Goal: Communication & Community: Answer question/provide support

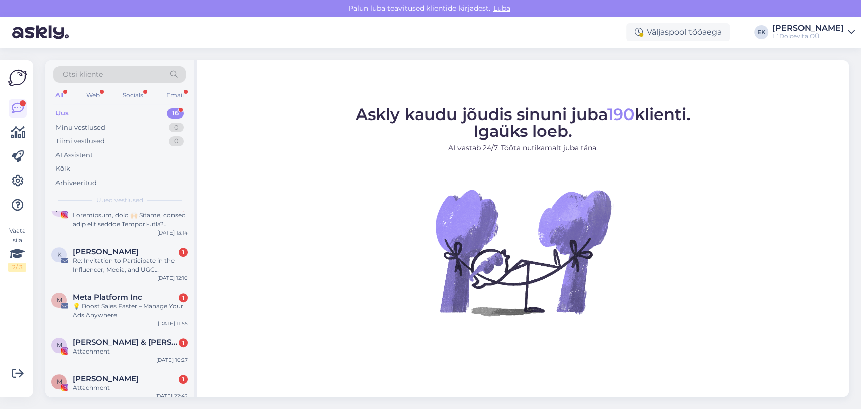
scroll to position [449, 0]
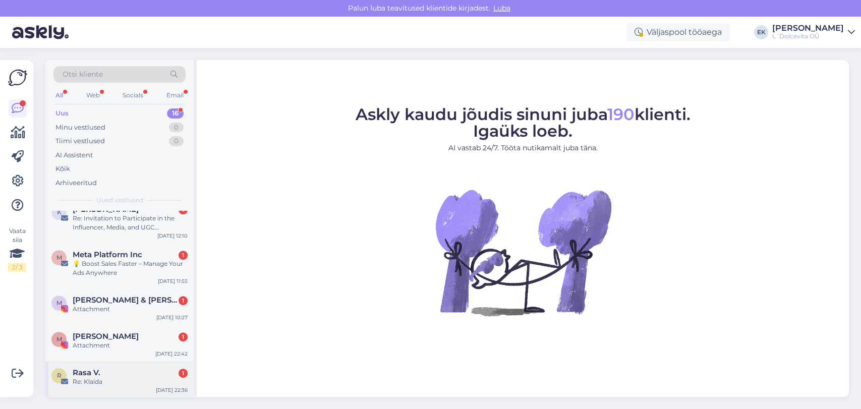
click at [108, 368] on div "Rasa V. 1" at bounding box center [130, 372] width 115 height 9
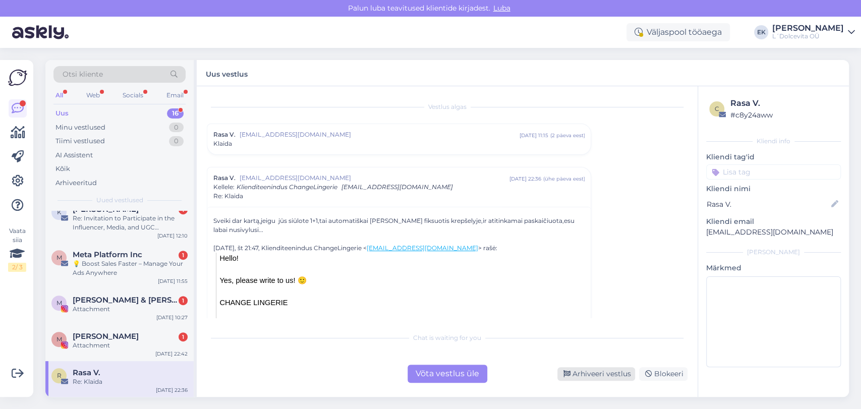
click at [589, 376] on div "Arhiveeri vestlus" at bounding box center [596, 374] width 78 height 14
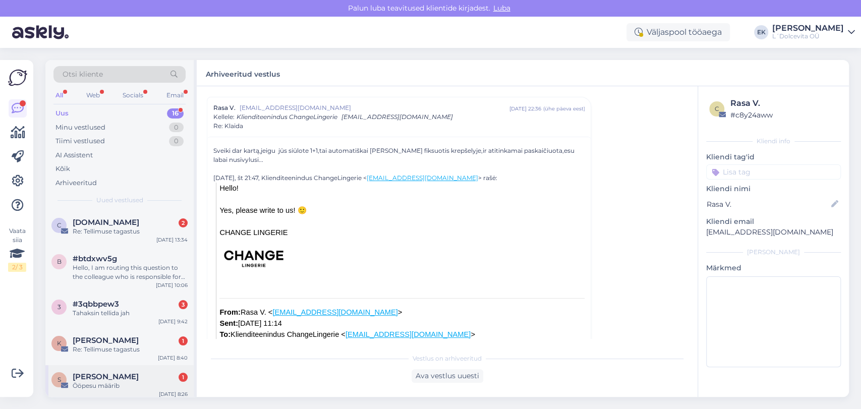
click at [105, 382] on div "Ööpesu määrib" at bounding box center [130, 385] width 115 height 9
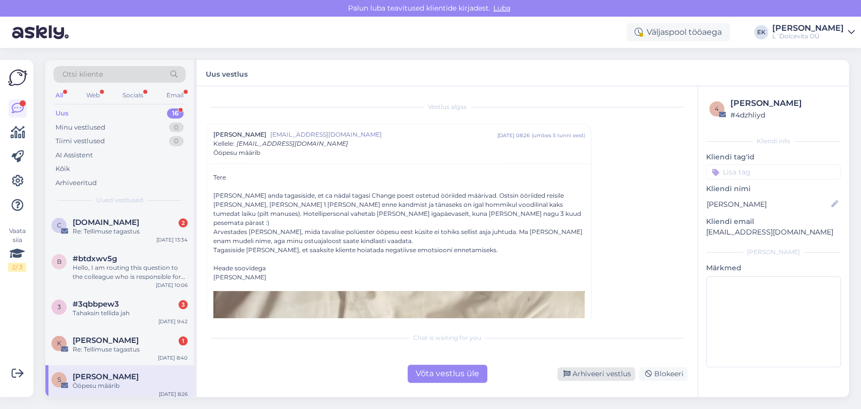
drag, startPoint x: 598, startPoint y: 372, endPoint x: 508, endPoint y: 340, distance: 95.7
click at [598, 372] on div "Arhiveeri vestlus" at bounding box center [596, 374] width 78 height 14
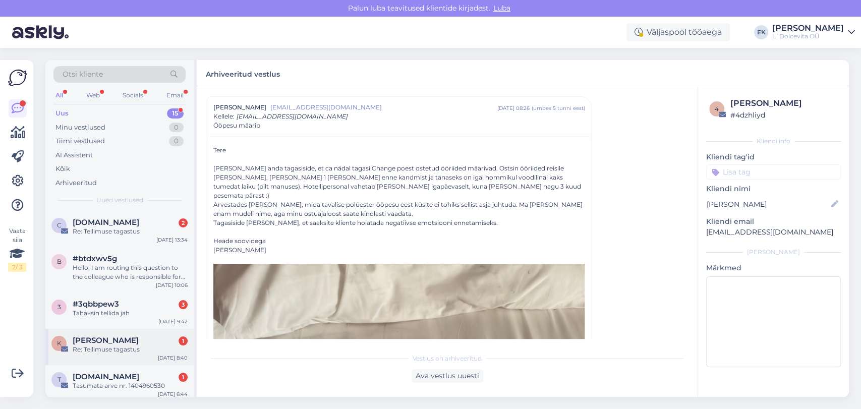
click at [97, 352] on div "Re: Tellimuse tagastus" at bounding box center [130, 349] width 115 height 9
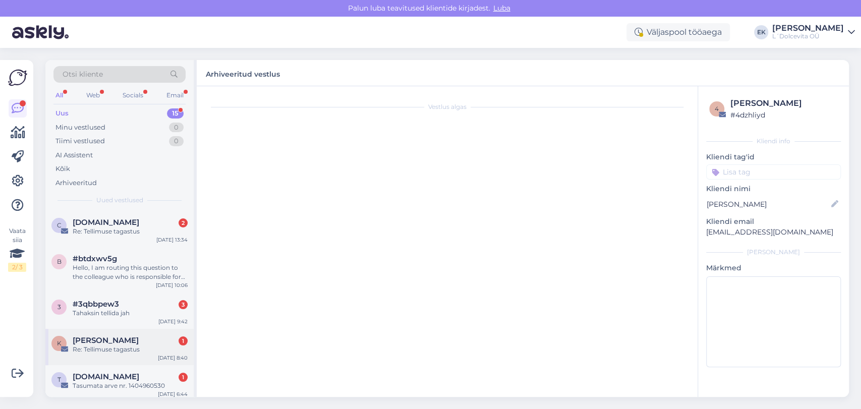
scroll to position [32, 0]
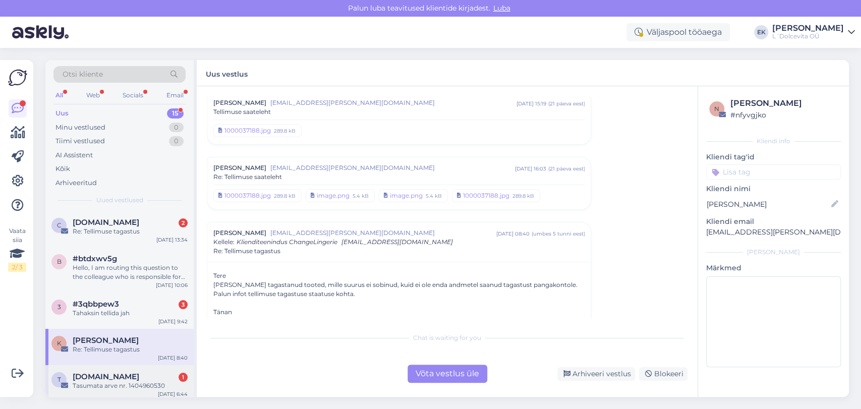
click at [105, 376] on div "[DOMAIN_NAME] 1" at bounding box center [130, 376] width 115 height 9
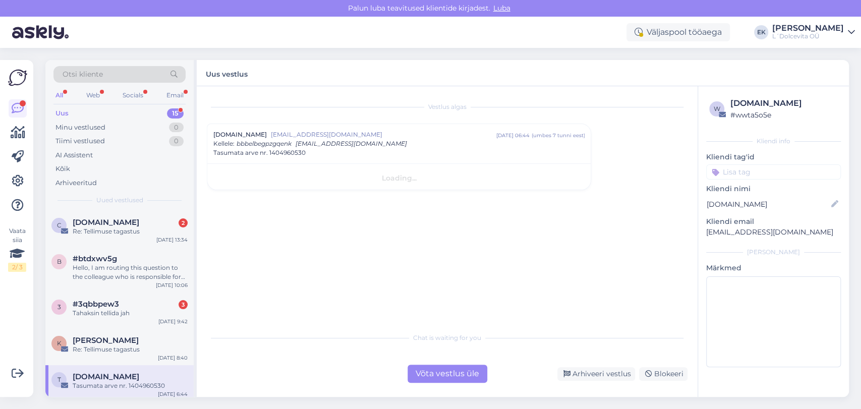
scroll to position [0, 0]
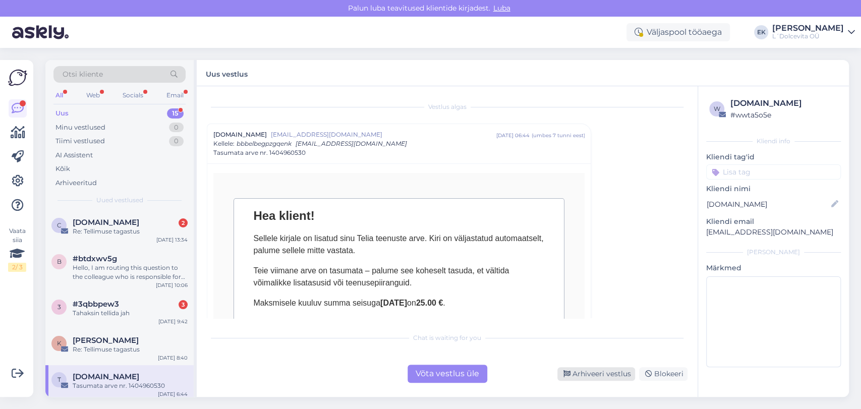
click at [596, 376] on div "Arhiveeri vestlus" at bounding box center [596, 374] width 78 height 14
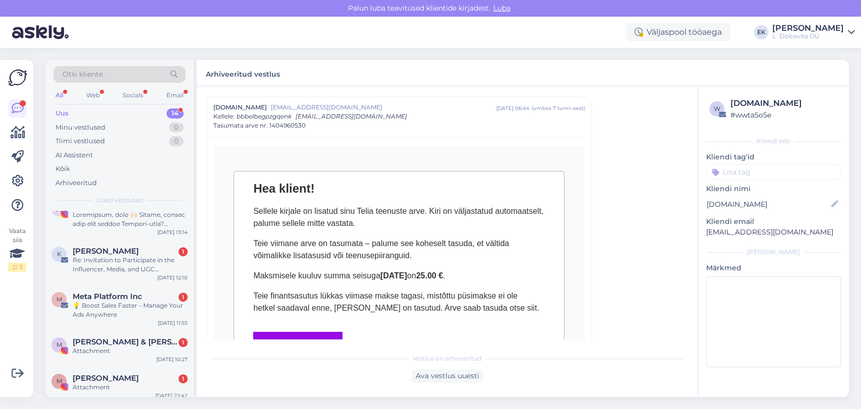
scroll to position [376, 0]
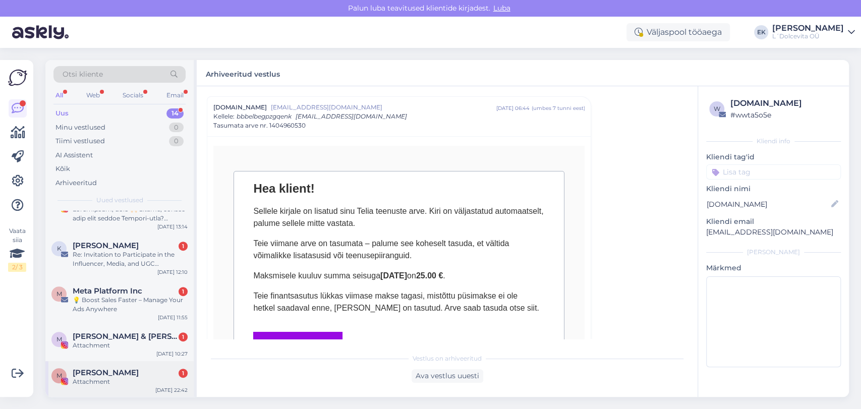
click at [119, 369] on div "[PERSON_NAME] 1" at bounding box center [130, 372] width 115 height 9
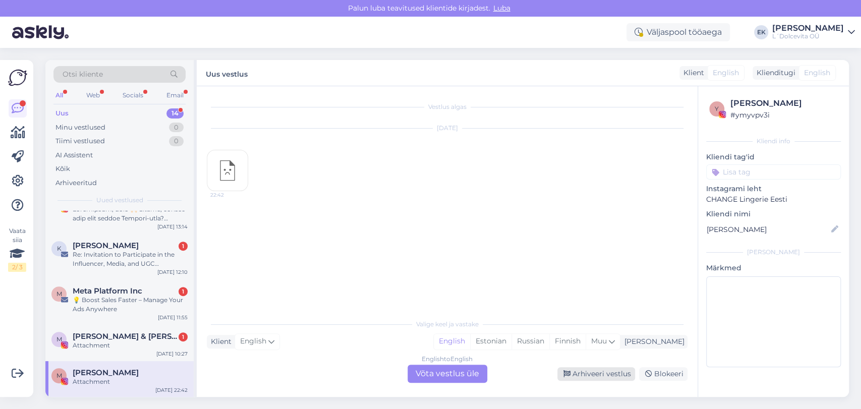
click at [597, 373] on div "Arhiveeri vestlus" at bounding box center [596, 374] width 78 height 14
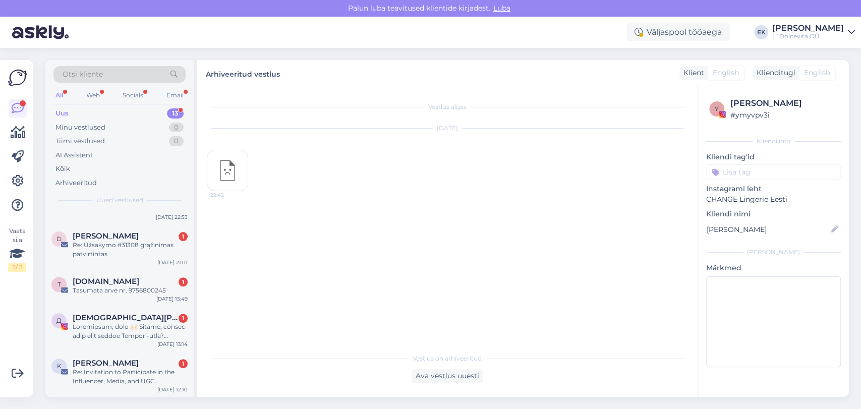
scroll to position [340, 0]
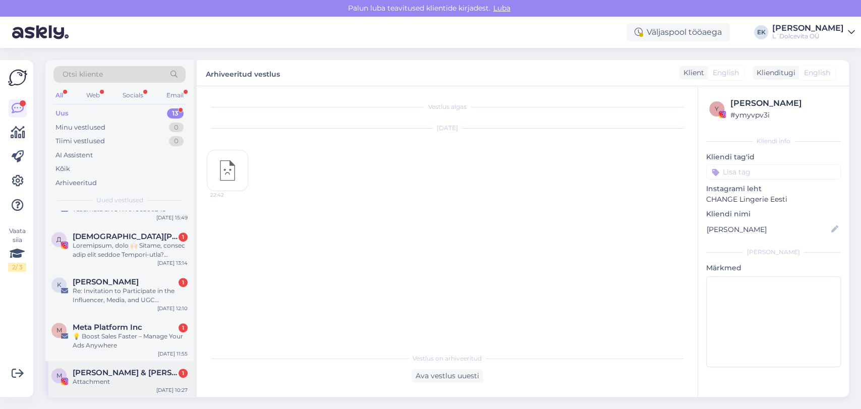
click at [121, 364] on div "M [PERSON_NAME] & [PERSON_NAME] 1 Attachment [DATE] 10:27" at bounding box center [119, 379] width 148 height 36
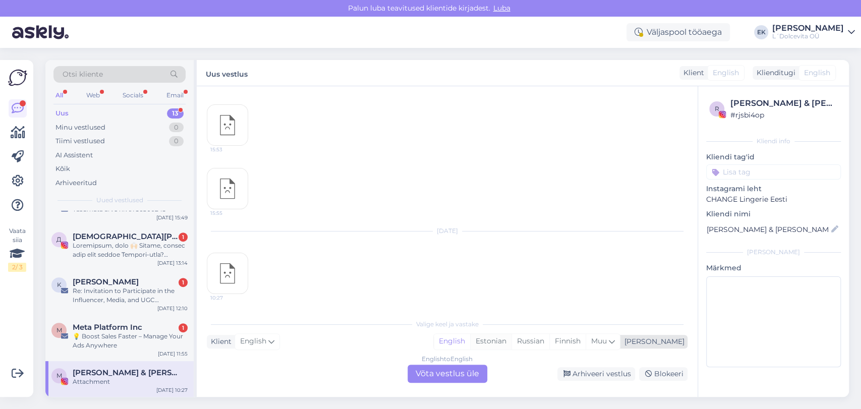
drag, startPoint x: 603, startPoint y: 373, endPoint x: 545, endPoint y: 346, distance: 63.9
click at [601, 371] on div "Arhiveeri vestlus" at bounding box center [596, 374] width 78 height 14
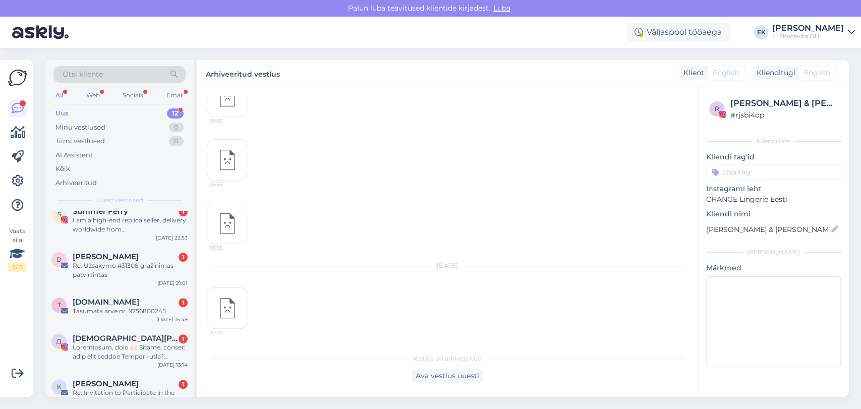
scroll to position [304, 0]
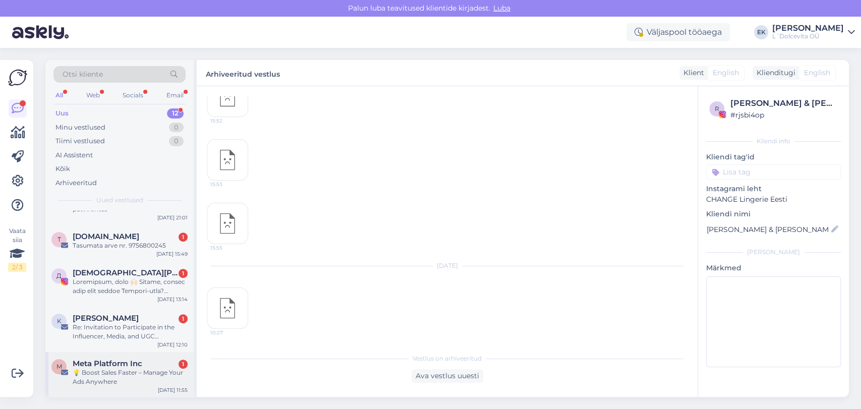
click at [131, 362] on span "Meta Platform Inc" at bounding box center [108, 363] width 70 height 9
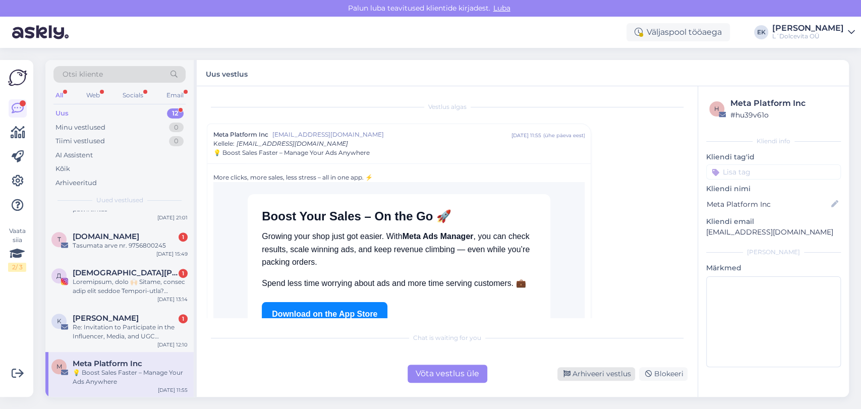
click at [601, 373] on div "Arhiveeri vestlus" at bounding box center [596, 374] width 78 height 14
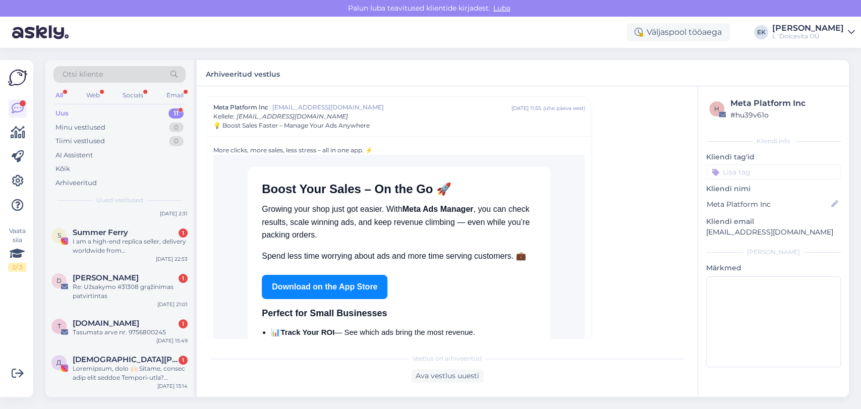
scroll to position [258, 0]
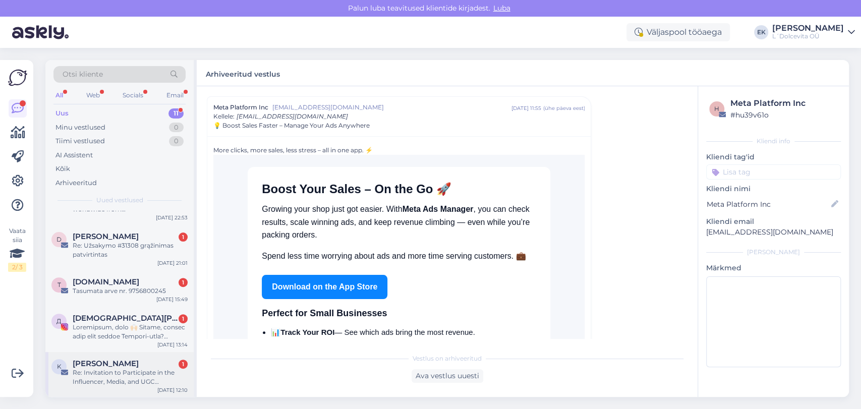
click at [109, 364] on span "[PERSON_NAME]" at bounding box center [106, 363] width 66 height 9
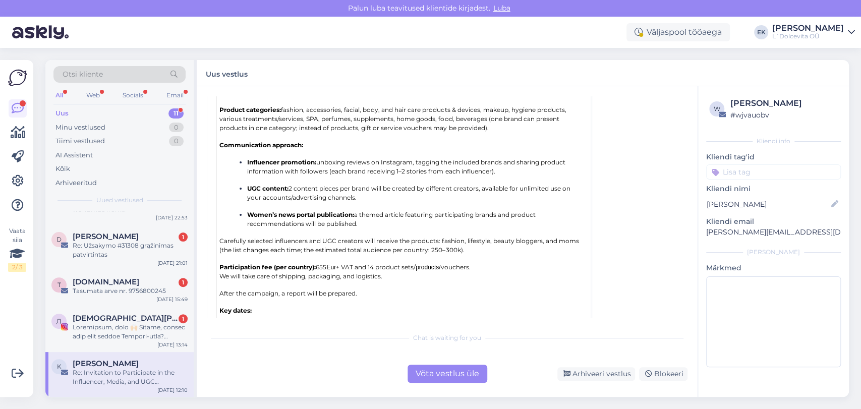
scroll to position [767, 0]
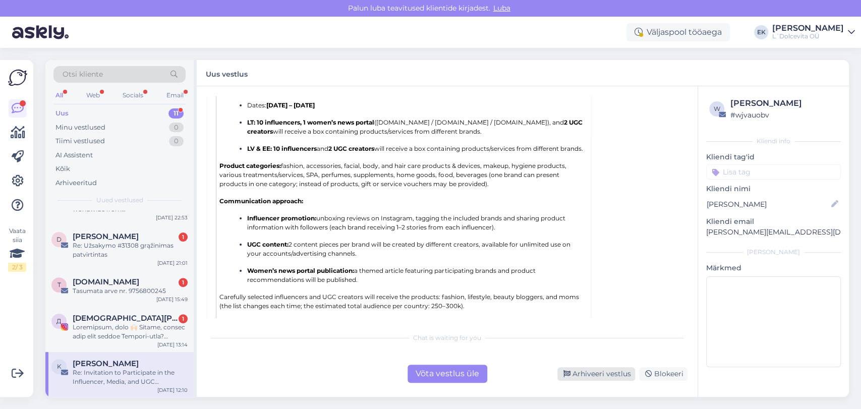
click at [603, 375] on div "Arhiveeri vestlus" at bounding box center [596, 374] width 78 height 14
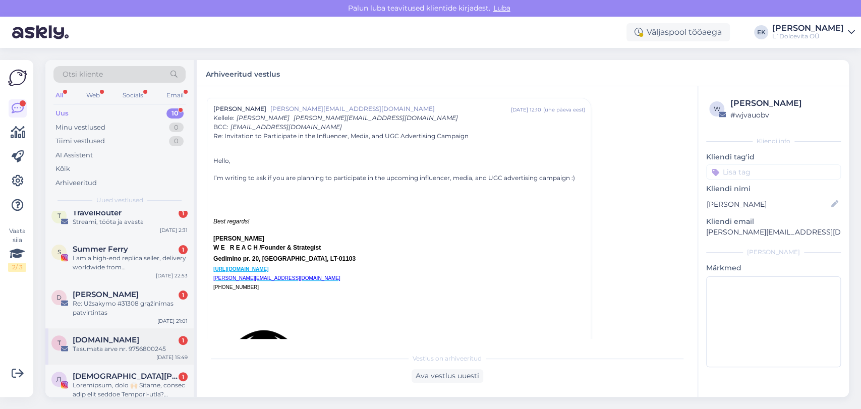
scroll to position [213, 0]
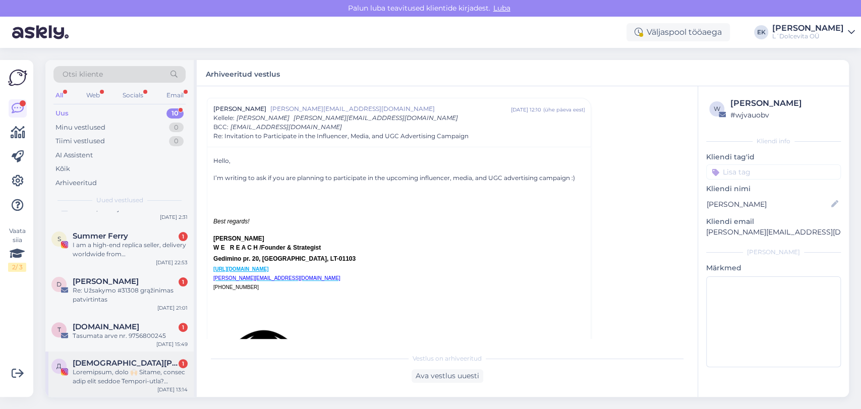
click at [115, 360] on span "[DEMOGRAPHIC_DATA][PERSON_NAME]| КОУЧ|ПРОДАЖИ|БРЕНД ДУШИ" at bounding box center [125, 363] width 105 height 9
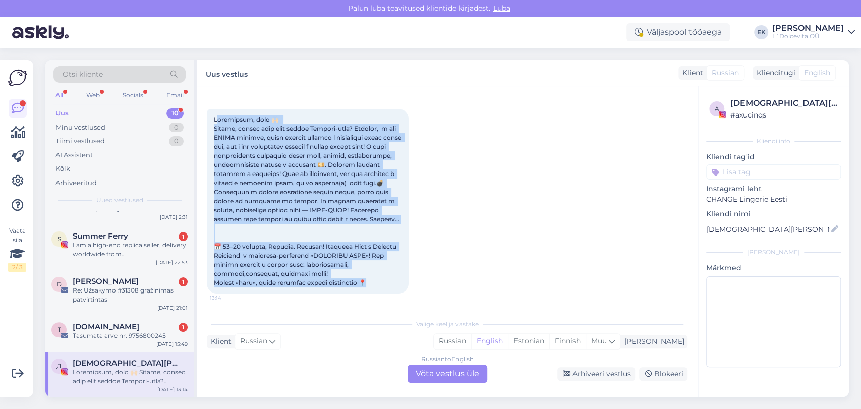
scroll to position [0, 0]
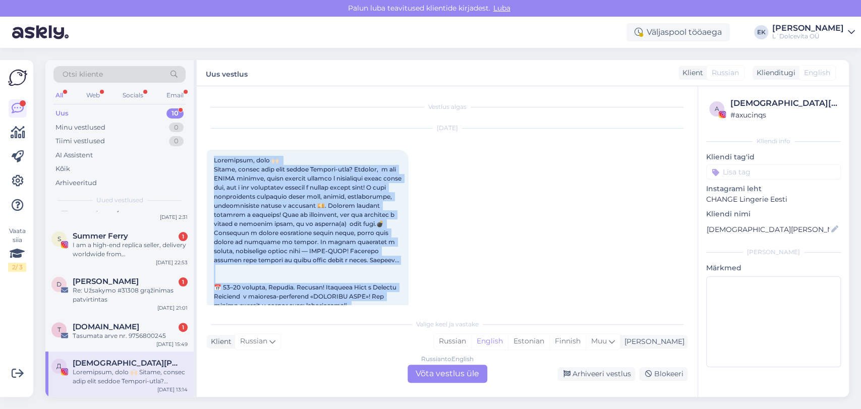
drag, startPoint x: 401, startPoint y: 283, endPoint x: 210, endPoint y: 154, distance: 230.0
click at [210, 154] on div "13:14" at bounding box center [308, 242] width 202 height 185
copy span "Loremipsum, dolo 🙌🏻 Sitame, consec adip elit seddoe Tempori-utla? Etdolor, m al…"
click at [589, 375] on div "Arhiveeri vestlus" at bounding box center [596, 374] width 78 height 14
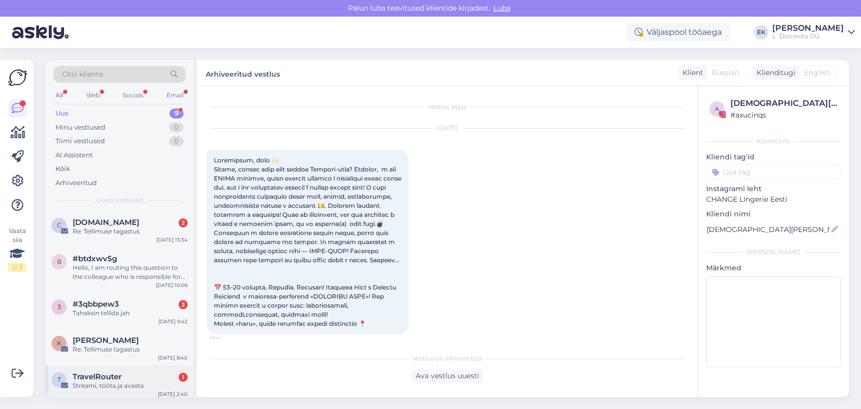
click at [94, 378] on span "TravelRouter" at bounding box center [97, 376] width 49 height 9
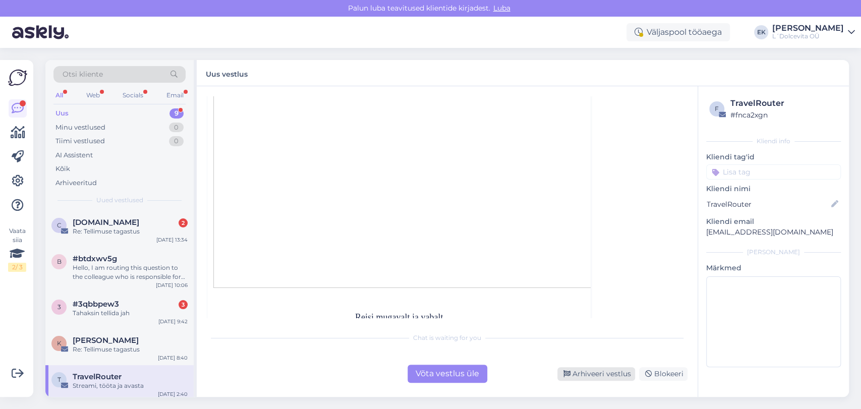
click at [613, 375] on div "Arhiveeri vestlus" at bounding box center [596, 374] width 78 height 14
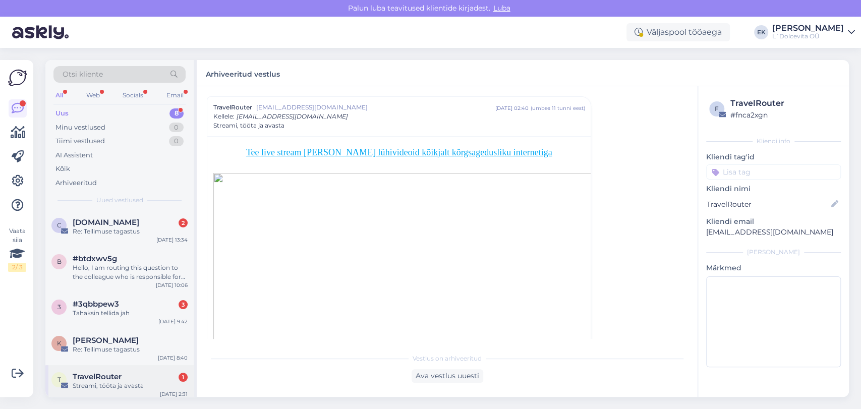
click at [100, 380] on span "TravelRouter" at bounding box center [97, 376] width 49 height 9
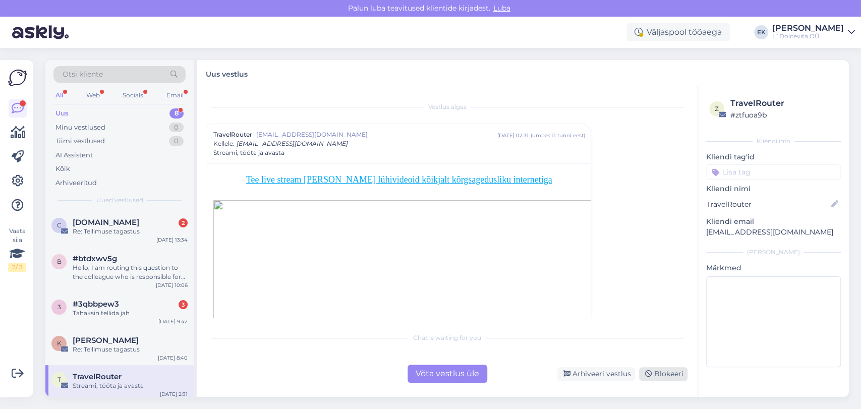
click at [665, 376] on div "Blokeeri" at bounding box center [663, 374] width 48 height 14
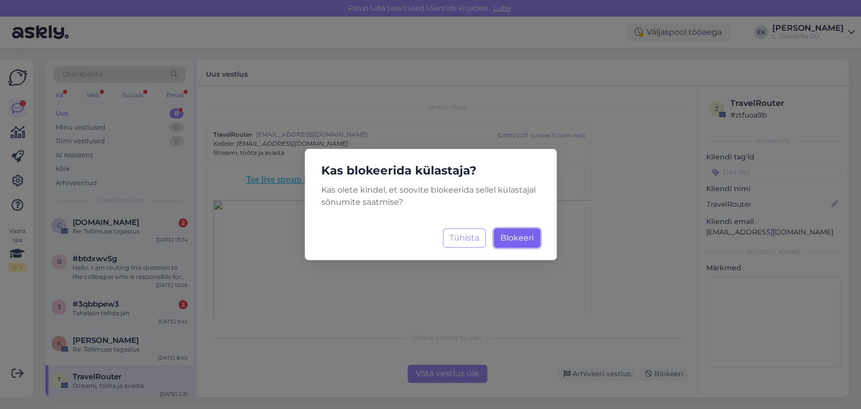
click at [534, 236] on button "Blokeeri Laadimine..." at bounding box center [517, 237] width 46 height 19
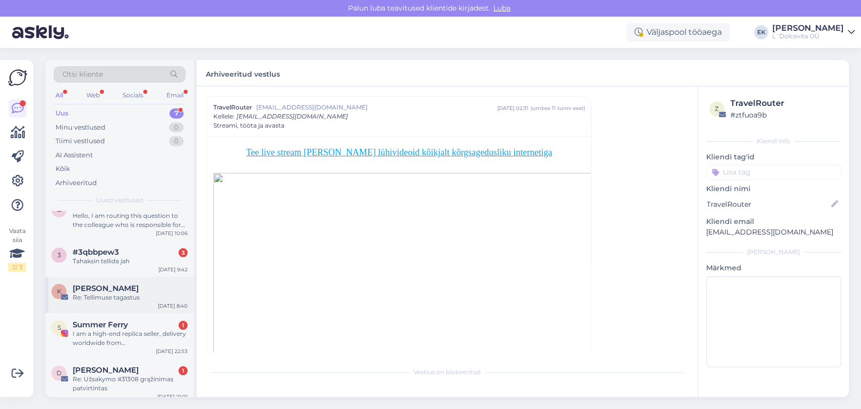
scroll to position [95, 0]
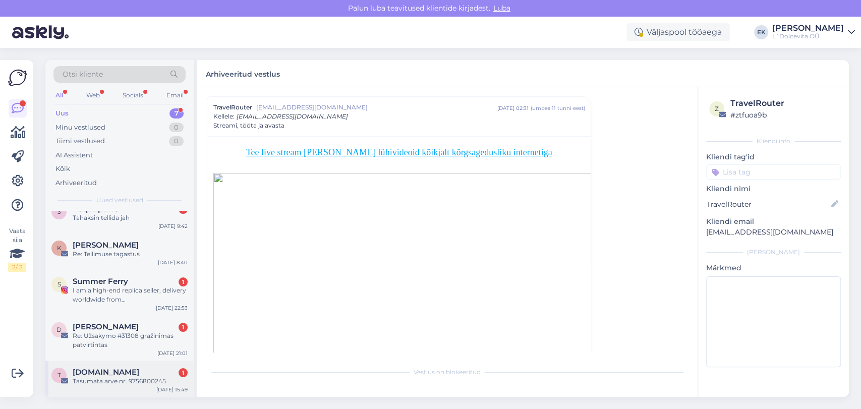
click at [129, 383] on div "Tasumata arve nr. 9756800245" at bounding box center [130, 381] width 115 height 9
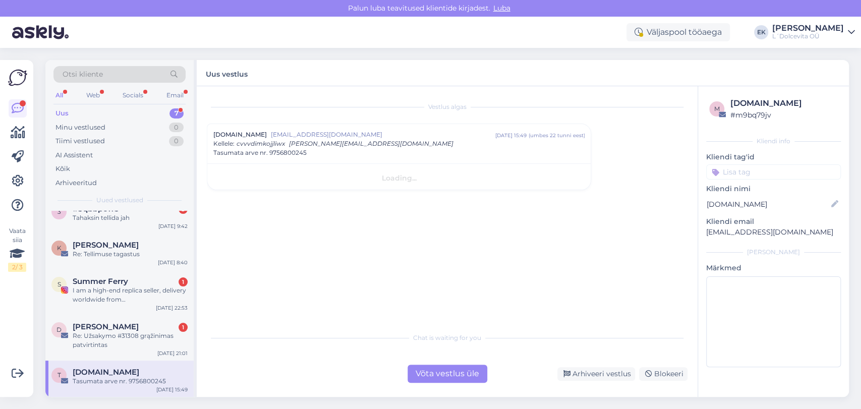
scroll to position [0, 0]
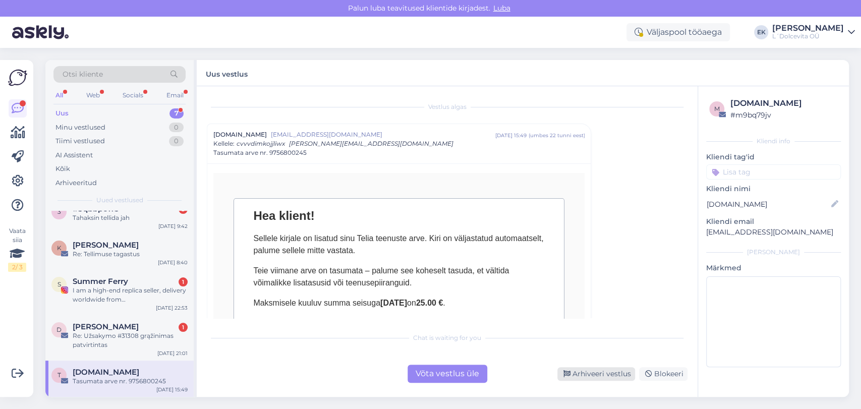
click at [592, 373] on div "Arhiveeri vestlus" at bounding box center [596, 374] width 78 height 14
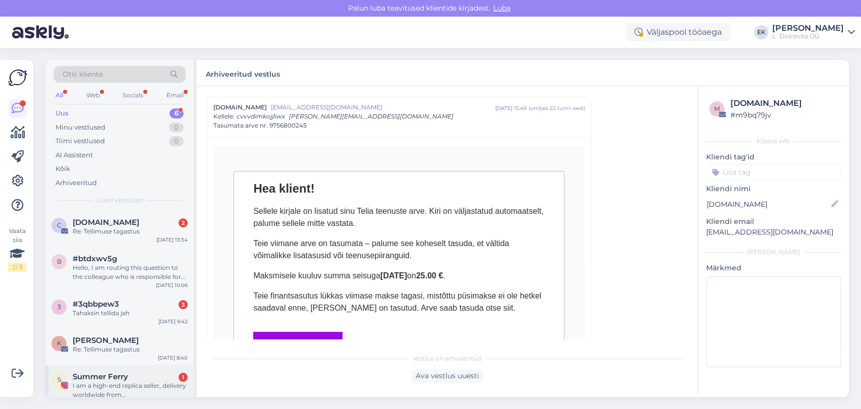
scroll to position [59, 0]
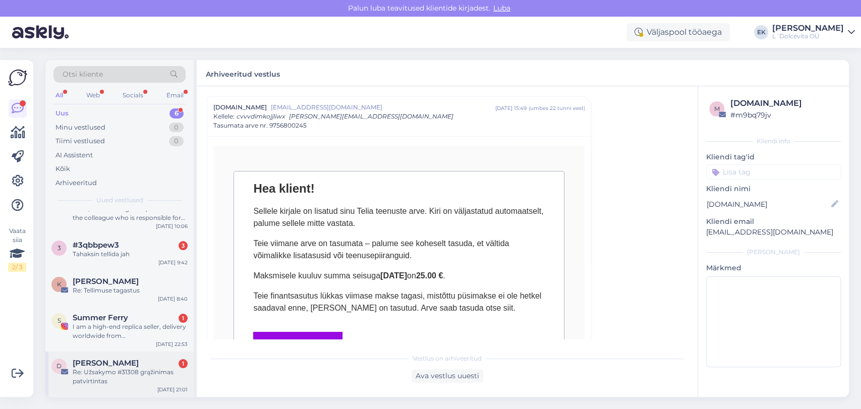
click at [135, 377] on div "Re: Užsakymo #31308 grąžinimas patvirtintas" at bounding box center [130, 377] width 115 height 18
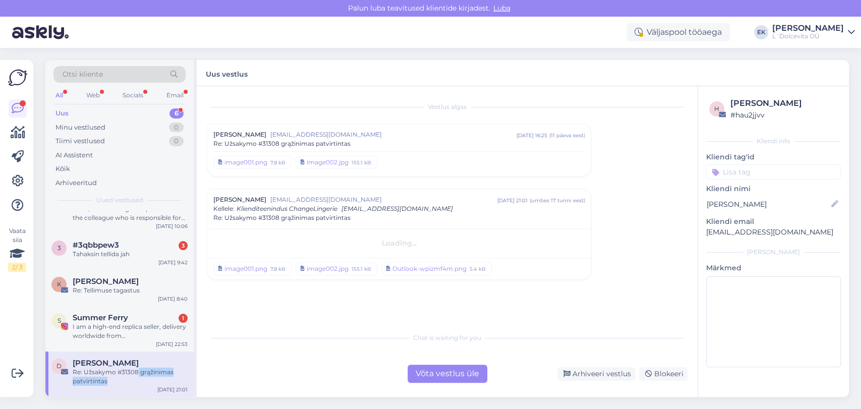
scroll to position [0, 0]
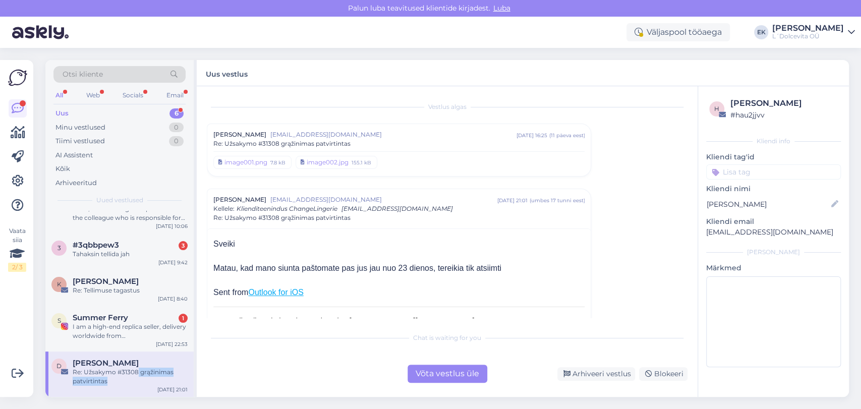
drag, startPoint x: 509, startPoint y: 273, endPoint x: 209, endPoint y: 243, distance: 302.1
copy div "[PERSON_NAME], kad mano siunta paštomate pas jus jau nuo 23 dienos, tereikia ti…"
click at [594, 375] on div "Arhiveeri vestlus" at bounding box center [596, 374] width 78 height 14
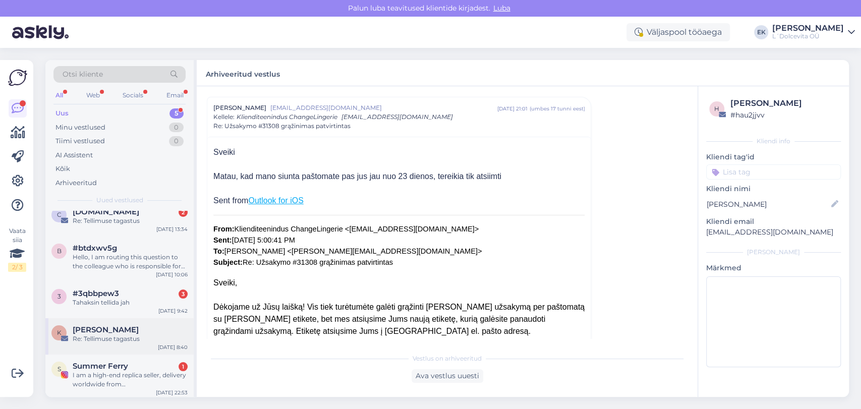
scroll to position [13, 0]
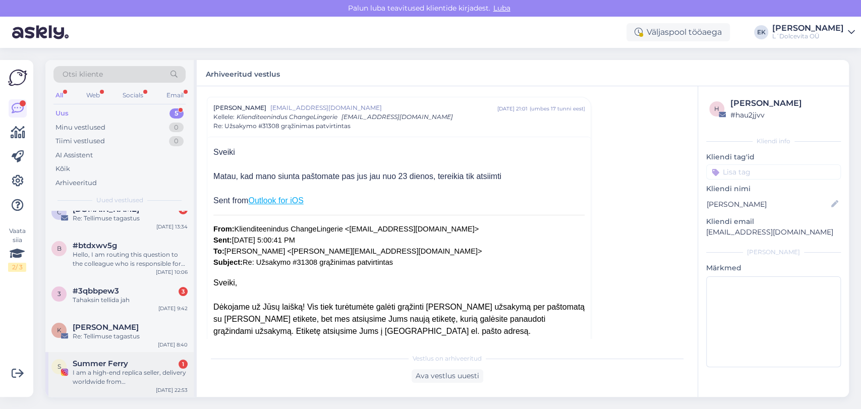
click at [93, 377] on div "I am a high-end replica seller, delivery worldwide from [GEOGRAPHIC_DATA]. We o…" at bounding box center [130, 377] width 115 height 18
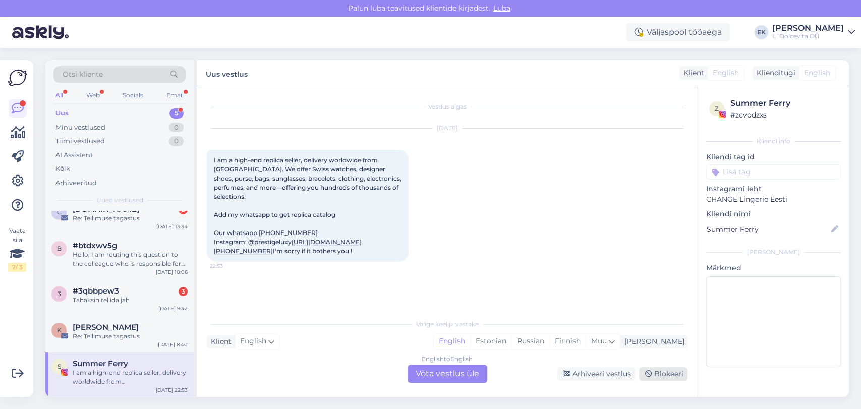
click at [660, 373] on div "Blokeeri" at bounding box center [663, 374] width 48 height 14
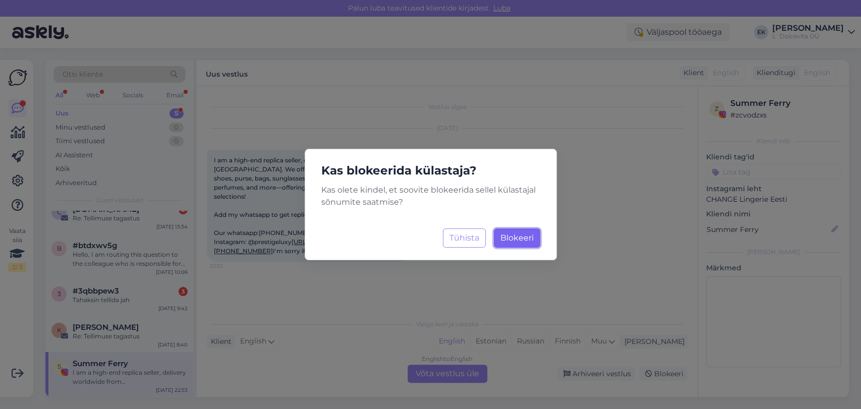
click at [510, 236] on span "Blokeeri" at bounding box center [516, 238] width 33 height 10
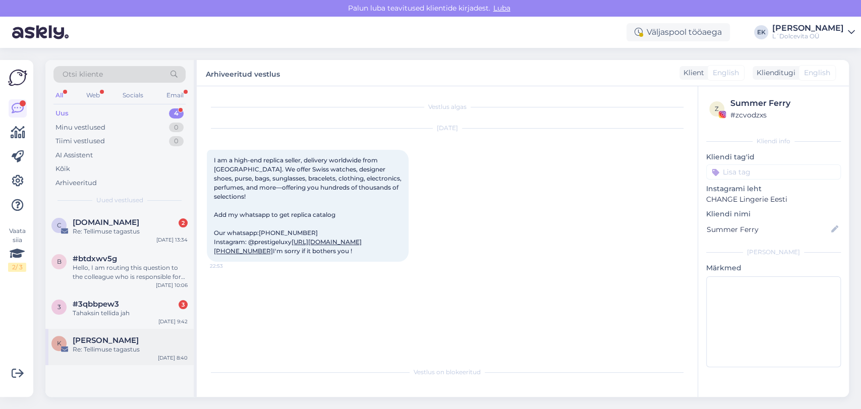
click at [120, 346] on div "Re: Tellimuse tagastus" at bounding box center [130, 349] width 115 height 9
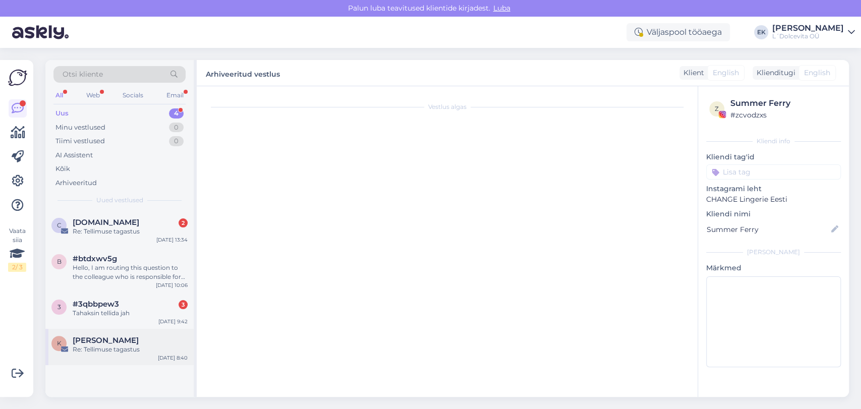
scroll to position [32, 0]
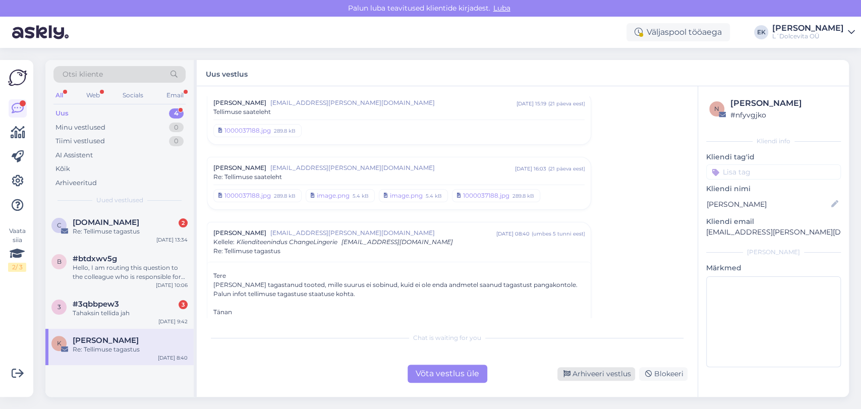
drag, startPoint x: 599, startPoint y: 377, endPoint x: 246, endPoint y: 304, distance: 360.5
click at [545, 350] on div "Chat is waiting for you Võta vestlus üle Arhiveeri vestlus Blokeeri" at bounding box center [447, 354] width 481 height 55
click at [582, 373] on div "Arhiveeri vestlus" at bounding box center [596, 374] width 78 height 14
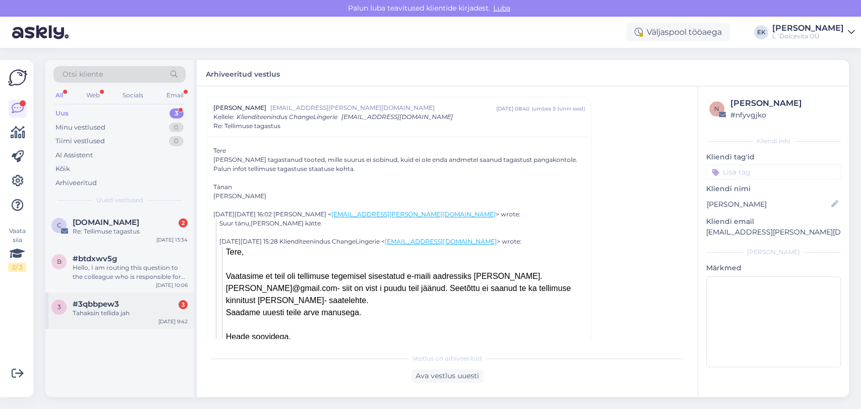
click at [110, 304] on span "#3qbbpew3" at bounding box center [96, 304] width 46 height 9
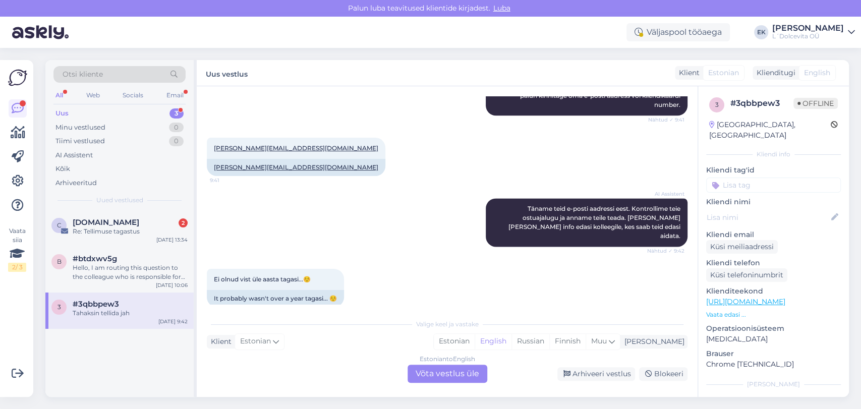
scroll to position [880, 0]
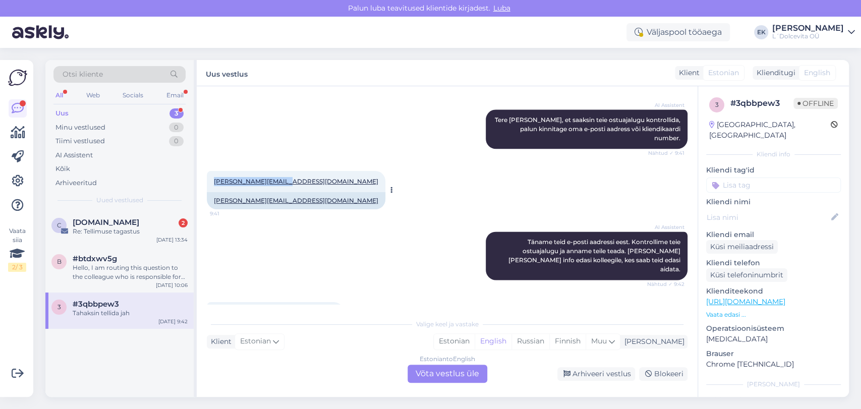
drag, startPoint x: 289, startPoint y: 194, endPoint x: 210, endPoint y: 193, distance: 79.2
click at [210, 192] on div "[PERSON_NAME][EMAIL_ADDRESS][DOMAIN_NAME] 9:41" at bounding box center [296, 181] width 179 height 21
copy link "[PERSON_NAME][EMAIL_ADDRESS][DOMAIN_NAME]"
click at [261, 341] on span "Estonian" at bounding box center [255, 341] width 31 height 11
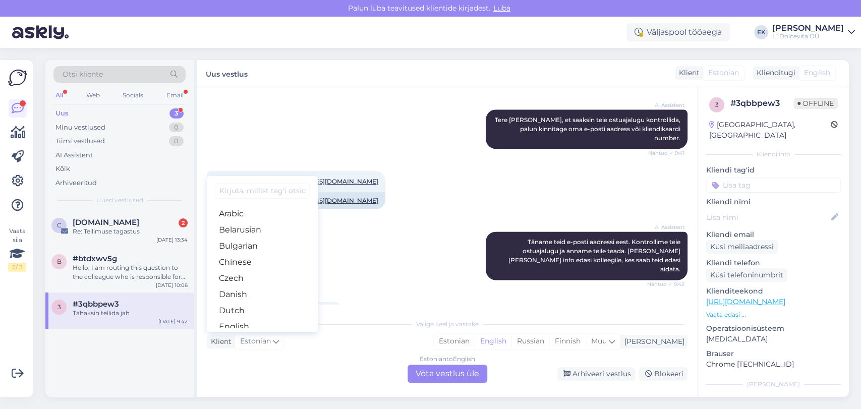
click at [431, 381] on div "Estonian to English Võta vestlus üle" at bounding box center [448, 374] width 80 height 18
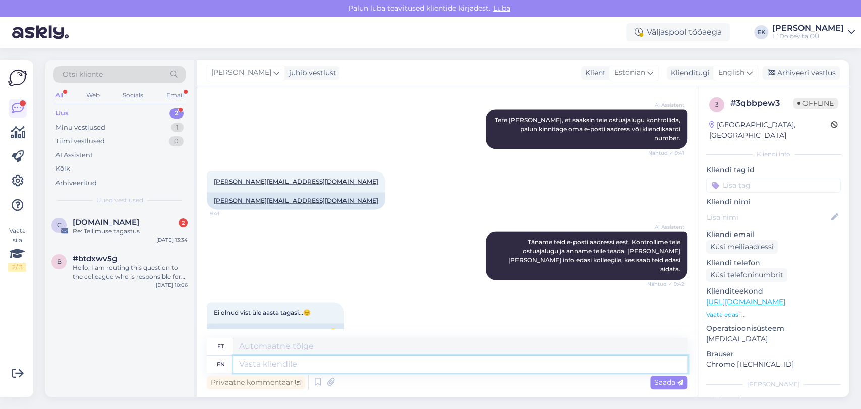
click at [273, 365] on textarea at bounding box center [460, 364] width 454 height 17
type textarea "Mä"
type textarea "M"
type textarea "Selle aa"
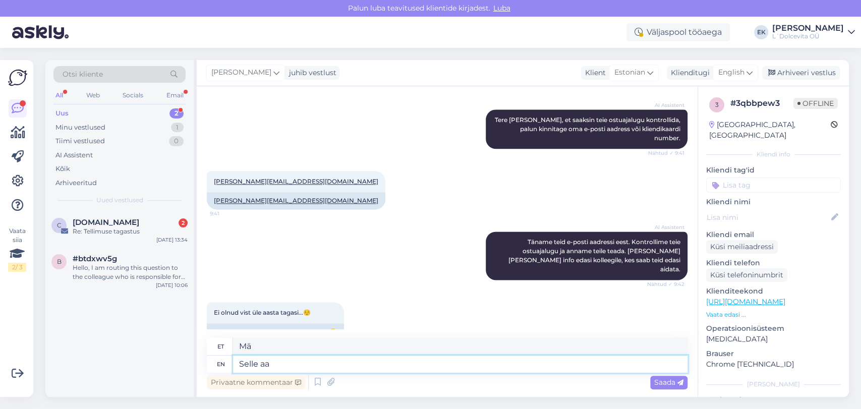
type textarea "Selle"
type textarea "[PERSON_NAME]"
type textarea "[PERSON_NAME] mär"
type textarea "[PERSON_NAME] mä"
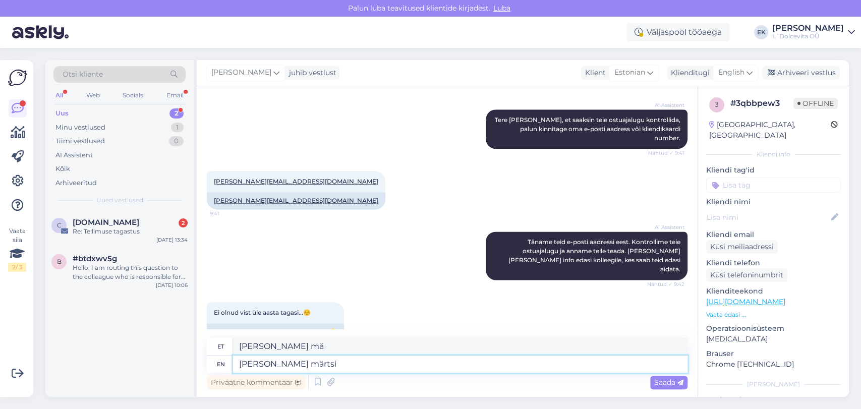
type textarea "[PERSON_NAME] märtsi k"
type textarea "[PERSON_NAME] märtsi"
type textarea "[PERSON_NAME] [PERSON_NAME] o"
type textarea "[PERSON_NAME] [PERSON_NAME]"
type textarea "[PERSON_NAME] [PERSON_NAME] olete"
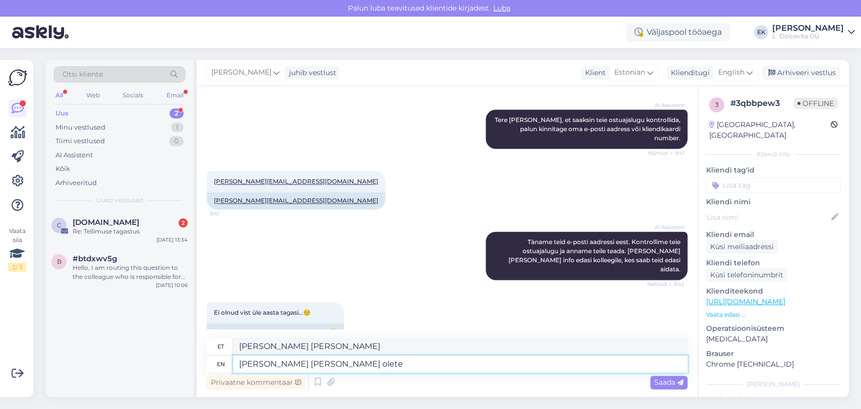
type textarea "[PERSON_NAME] [PERSON_NAME] olete"
type textarea "[PERSON_NAME] [PERSON_NAME] olete ostnud"
type textarea "[PERSON_NAME] [PERSON_NAME] olete ostnud [GEOGRAPHIC_DATA]"
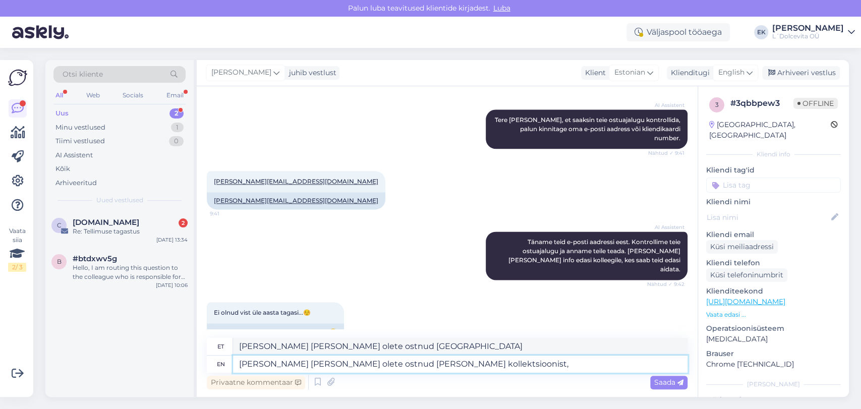
type textarea "[PERSON_NAME] [PERSON_NAME] olete ostnud [PERSON_NAME] kollektsioonist,"
type textarea "[PERSON_NAME] [PERSON_NAME] olete ostnud [PERSON_NAME] kollektsioonist, Full"
type textarea "[PERSON_NAME] [PERSON_NAME] olete ostnud [PERSON_NAME] kollektsioonist, Full Cu…"
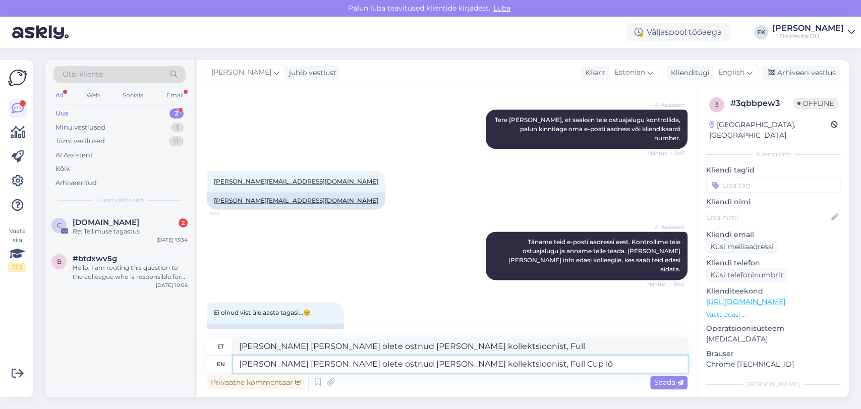
type textarea "[PERSON_NAME] [PERSON_NAME] olete ostnud [PERSON_NAME] kollektsioonist, Full Cup"
type textarea "[PERSON_NAME] [PERSON_NAME] olete ostnud [PERSON_NAME] kollektsioonist, Full Cu…"
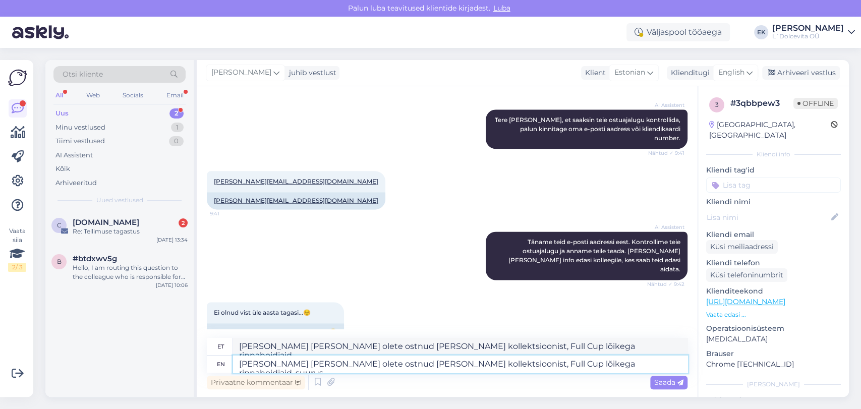
type textarea "[PERSON_NAME] [PERSON_NAME] olete ostnud [PERSON_NAME] kollektsioonist, Full Cu…"
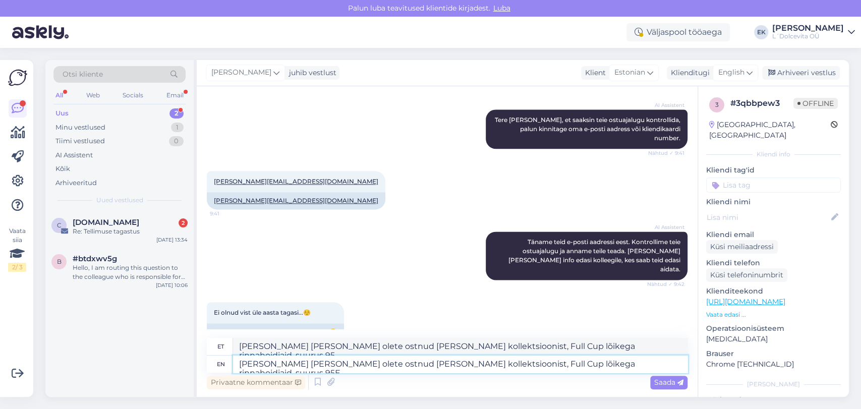
type textarea "[PERSON_NAME] [PERSON_NAME] olete ostnud [PERSON_NAME] kollektsioonist, Full Cu…"
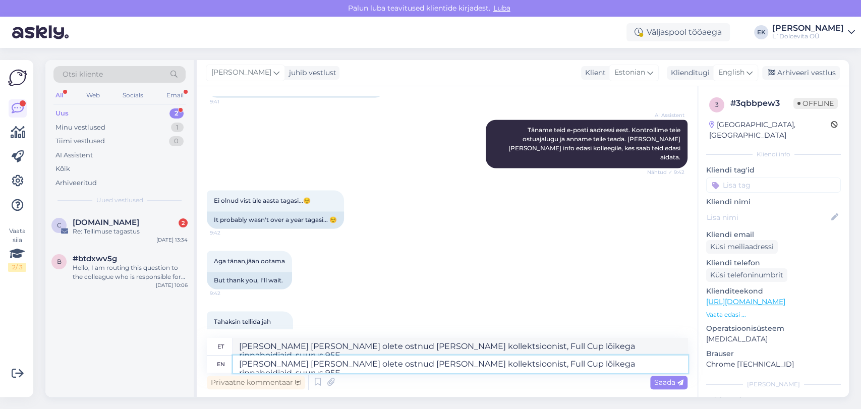
scroll to position [1023, 0]
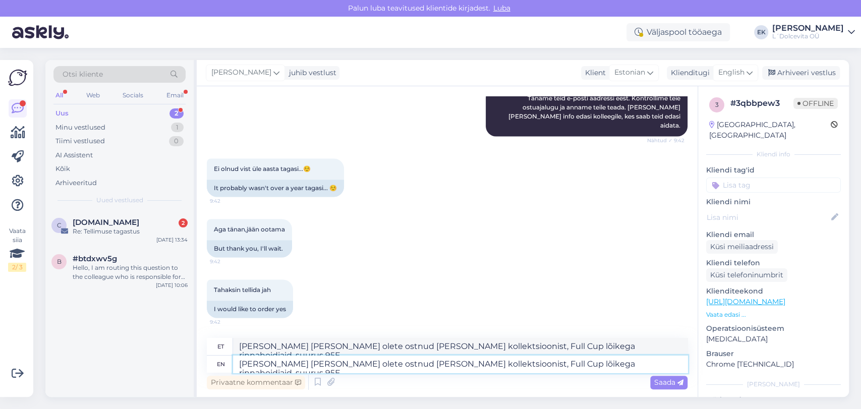
type textarea "[PERSON_NAME] [PERSON_NAME] olete ostnud [PERSON_NAME] kollektsioonist, Full Cu…"
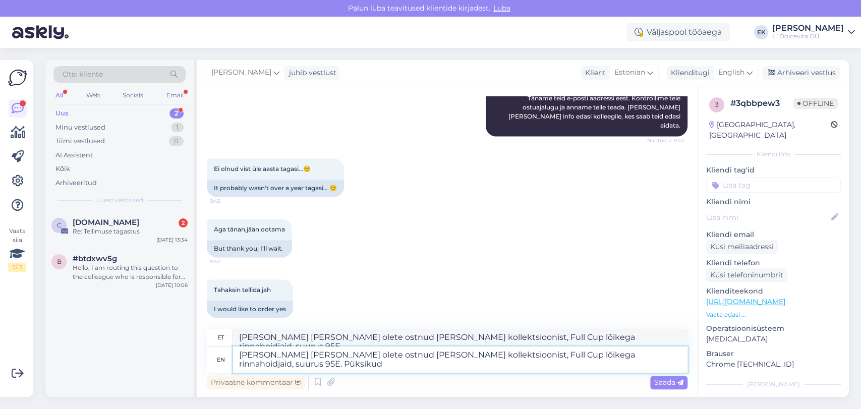
type textarea "[PERSON_NAME] [PERSON_NAME] olete ostnud [PERSON_NAME] kollektsioonist, Full Cu…"
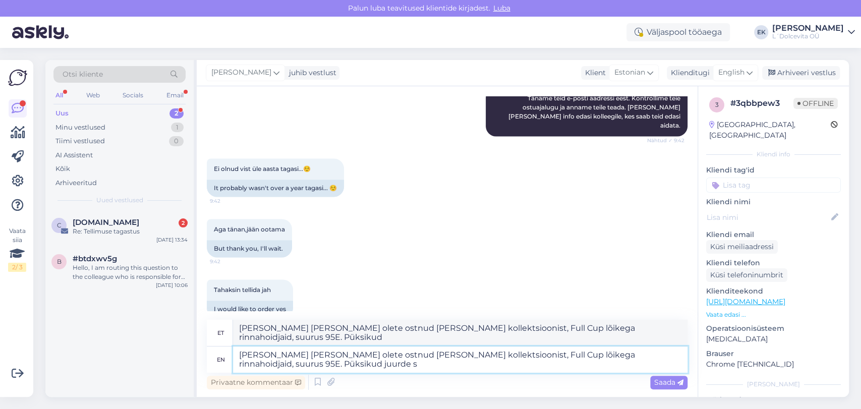
type textarea "[PERSON_NAME] [PERSON_NAME] olete ostnud [PERSON_NAME] kollektsioonist, Full Cu…"
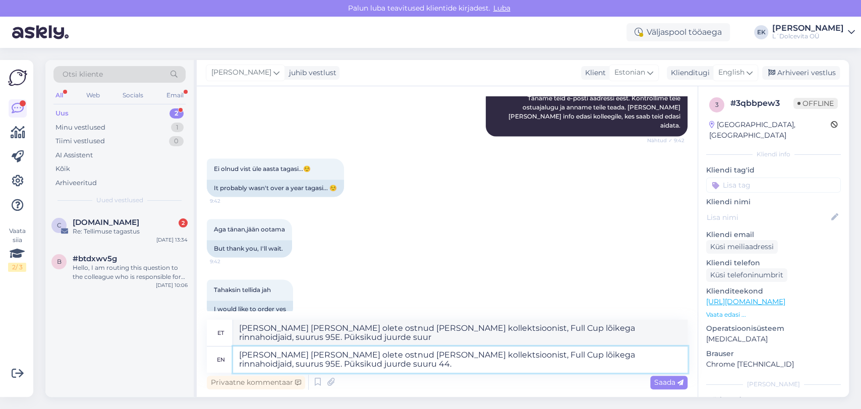
type textarea "[PERSON_NAME] [PERSON_NAME] olete ostnud [PERSON_NAME] kollektsioonist, Full Cu…"
click at [329, 363] on textarea "[PERSON_NAME] [PERSON_NAME] olete ostnud [PERSON_NAME] kollektsioonist, Full Cu…" at bounding box center [460, 359] width 454 height 26
type textarea "[PERSON_NAME] [PERSON_NAME] olete ostnud [PERSON_NAME] kollektsioonist, Full Cu…"
click at [425, 368] on textarea "[PERSON_NAME] [PERSON_NAME] olete ostnud [PERSON_NAME] kollektsioonist, Full Cu…" at bounding box center [460, 359] width 454 height 26
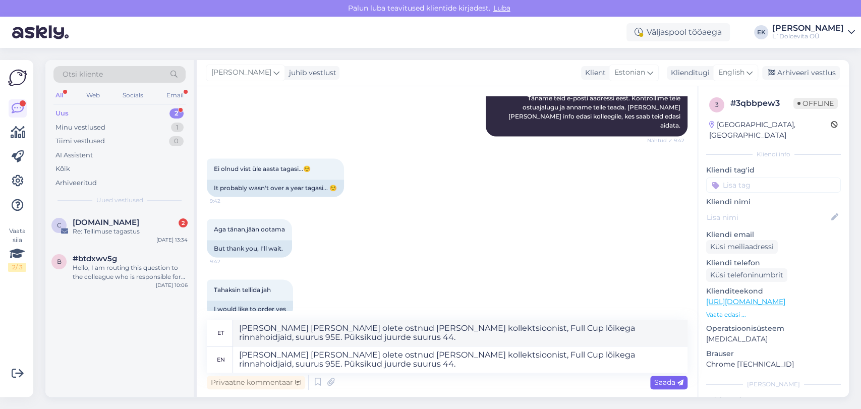
click at [663, 384] on span "Saada" at bounding box center [668, 382] width 29 height 9
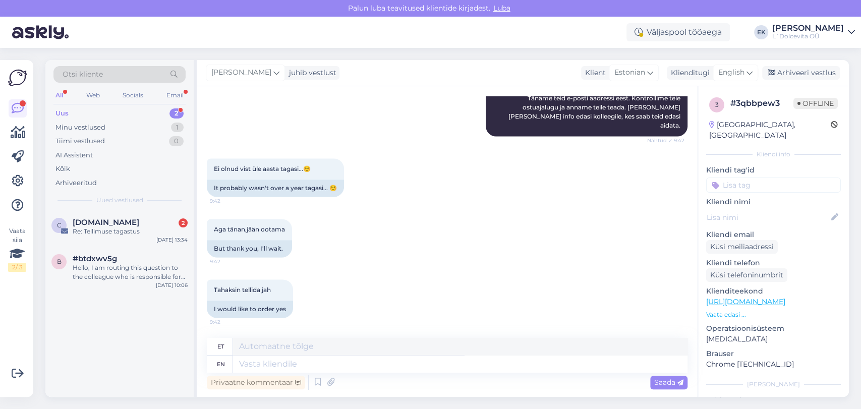
scroll to position [1120, 0]
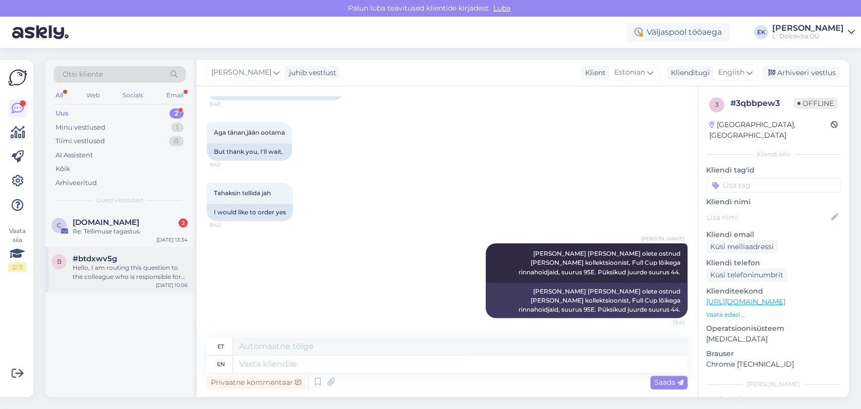
click at [119, 262] on div "#btdxwv5g" at bounding box center [130, 258] width 115 height 9
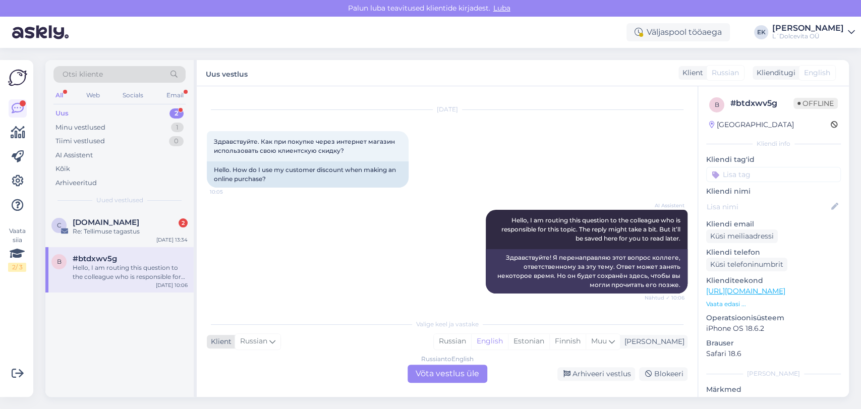
click at [275, 341] on icon at bounding box center [272, 341] width 6 height 11
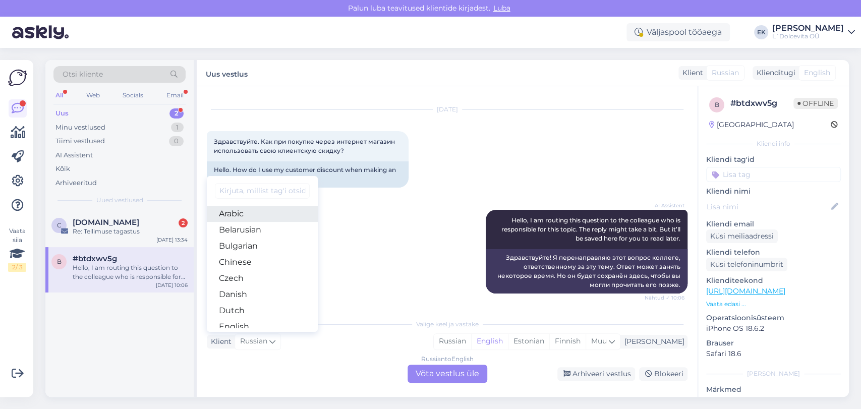
scroll to position [56, 0]
click at [272, 344] on icon at bounding box center [272, 341] width 6 height 11
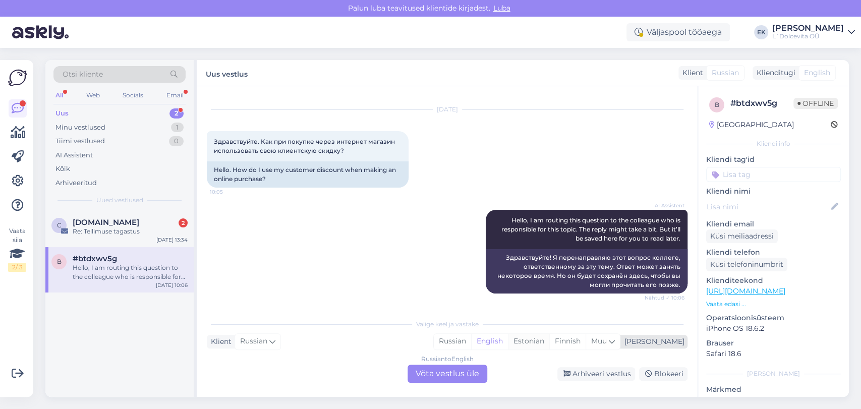
click at [549, 343] on div "Estonian" at bounding box center [528, 341] width 41 height 15
click at [467, 380] on div "Russian to Estonian Võta vestlus üle" at bounding box center [448, 374] width 80 height 18
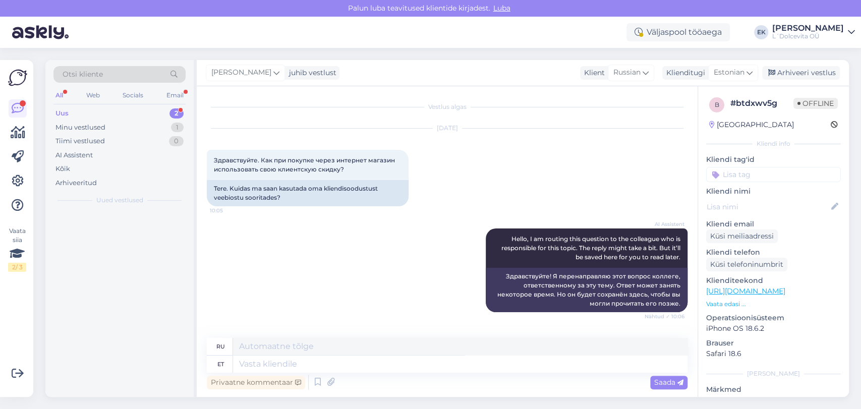
scroll to position [0, 0]
click at [291, 361] on textarea at bounding box center [460, 364] width 454 height 17
type textarea "T"
type textarea "Kliend"
type textarea "Клиент"
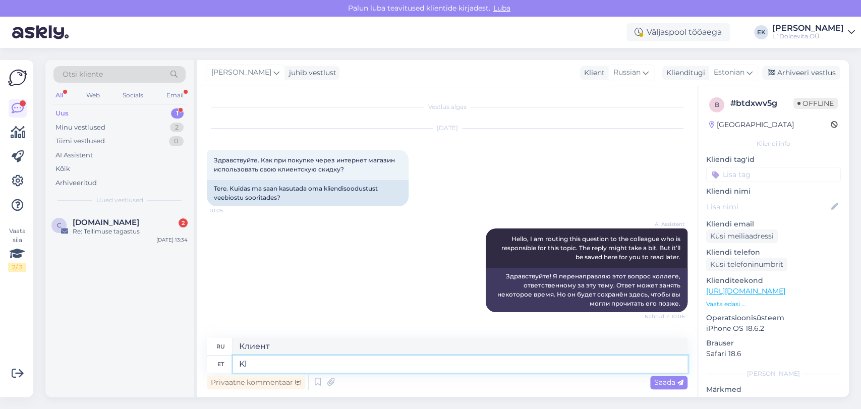
type textarea "K"
type textarea "Club Change k"
type textarea "Клуб"
type textarea "Club Change ka"
type textarea "Смена клуба"
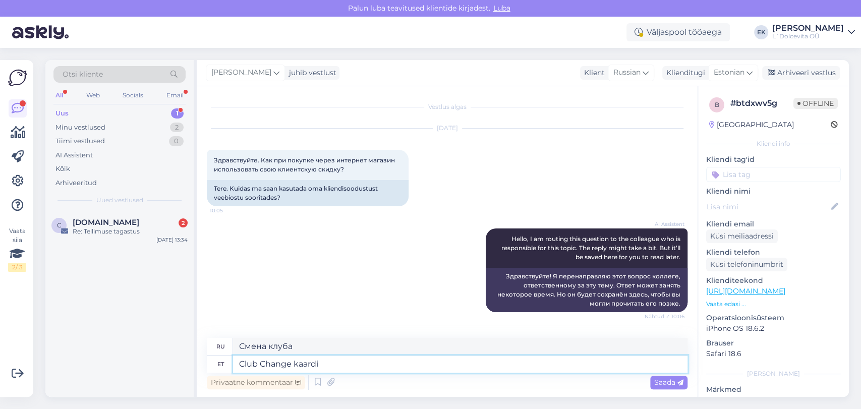
type textarea "Club Change kaardi s"
type textarea "Карта Club Change"
type textarea "Club Change kaardi soodustus"
type textarea "Скидка по карте Club Change"
type textarea "Club Change kaardi soodustus toimub"
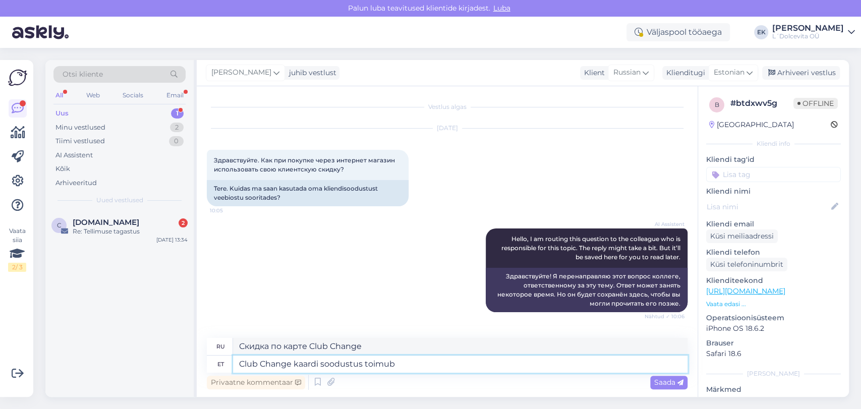
type textarea "Скидка по карте Club Change доступна."
type textarea "Club Change kaardi soodustus toimib"
type textarea "Скидка по карте Club Change действует"
type textarea "Club Change kaardi soodustus toimib [PERSON_NAME]"
type textarea "Скидка по карте Club Change действует в первую очередь"
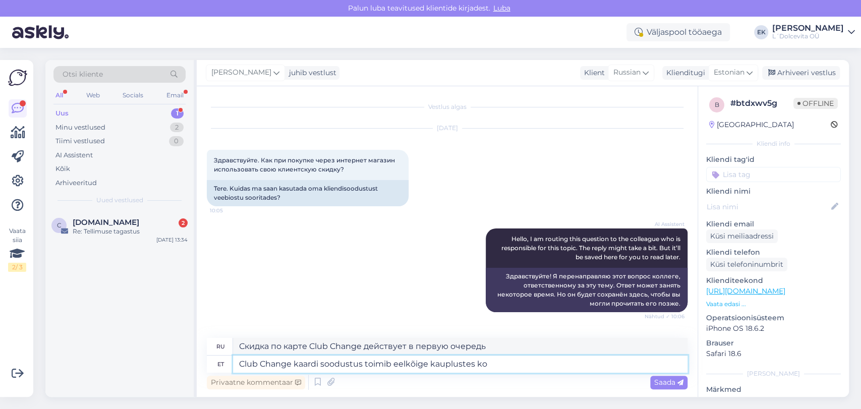
type textarea "Club Change kaardi soodustus toimib eelkõige kauplustes koh"
type textarea "Скидка по карте Club Change действует преимущественно в магазинах."
type textarea "Club Change kaardi soodustus toimib eelkõige kauplustes koha peal"
type textarea "Скидка по карте Club Change действует преимущественно в магазинах на месте."
type textarea "Club Change kaardi soodustus toimib eelkõige kauplustes koha peal. I"
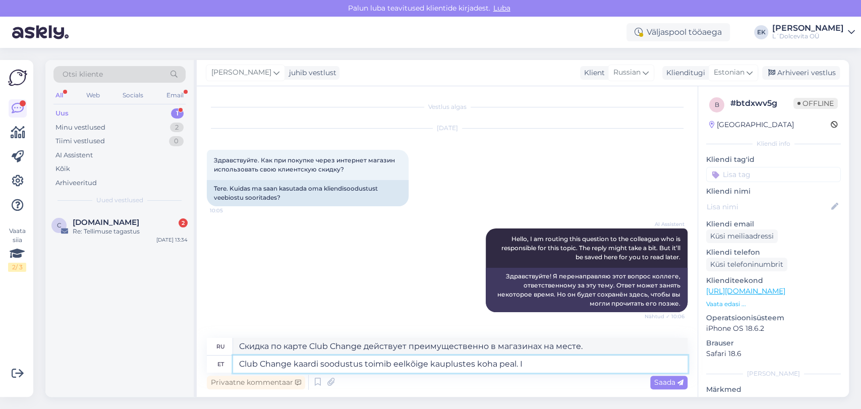
type textarea "Скидка по карте Club Change действует преимущественно в магазинах."
type textarea "Club Change kaardi soodustus toimib eelkõige kauplustes koha peal. Igapäeva so"
type textarea "Скидка по карте Club Change действует преимущественно в магазинах. Ежедневно."
type textarea "Club Change kaardi soodustus toimib eelkõige kauplustes koha peal."
type textarea "Скидка по карте Club Change действует преимущественно в магазинах."
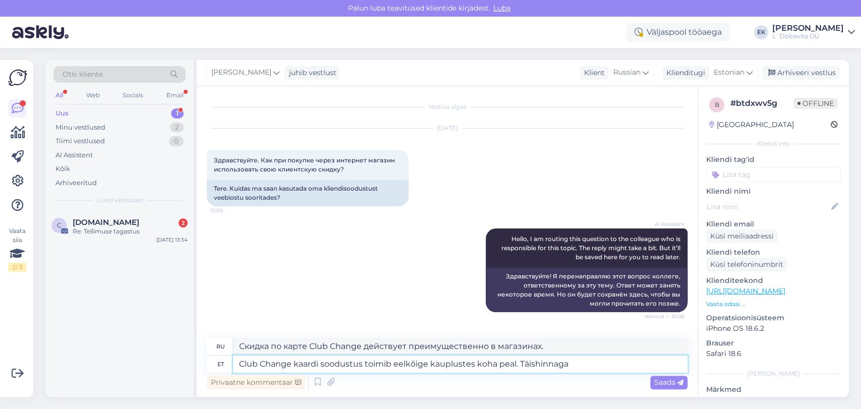
type textarea "Club Change kaardi soodustus toimib eelkõige kauplustes koha peal. Täishinnaga"
type textarea "Скидка по карте Club Change действует преимущественно в магазинах на месте. Пол…"
type textarea "Club Change kaardi soodustus toimib eelkõige kauplustes koha peal. Täishinnaga …"
type textarea "Скидка по карте Club Change действует преимущественно в магазинах. При покупке …"
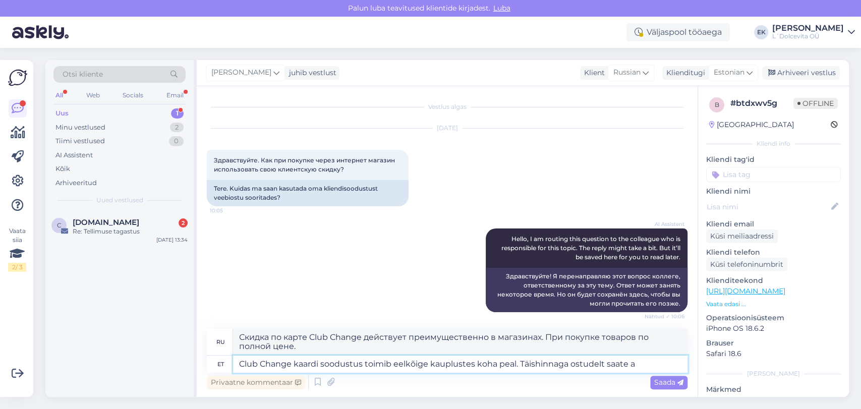
type textarea "Club Change kaardi soodustus toimib eelkõige kauplustes koha peal. Täishinnaga …"
type textarea "Скидка по карте Club Change действует преимущественно в магазинах. Вы можете со…"
type textarea "Club Change kaardi soodustus toimib eelkõige kauplustes koha peal. Täishinnaga …"
type textarea "Скидка по карте Club Change действует преимущественно в магазинах. Вы можете по…"
type textarea "Club Change kaardi soodustus toimib eelkõige kauplustes koha peal. Täishinnaga …"
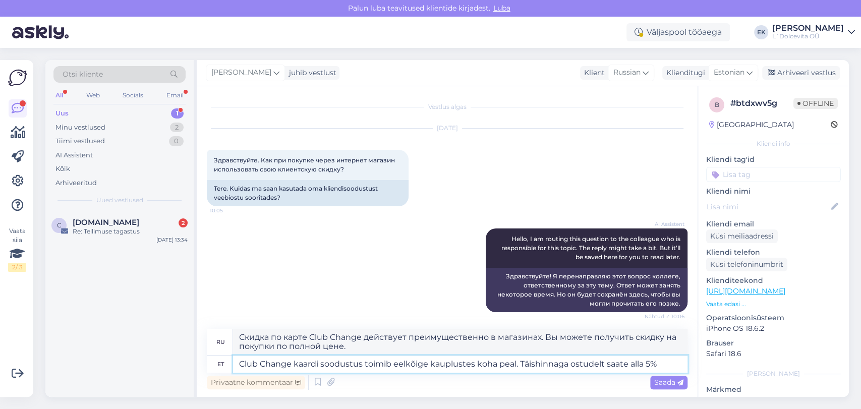
type textarea "Скидка по карте Club Change действует преимущественно в магазинах. Вы получаете…"
type textarea "Club Change kaardi soodustus toimib eelkõige kauplustes koha peal. Täishinnaga …"
type textarea "Скидка по карте Club Change действует преимущественно в магазинах. Вы получаете…"
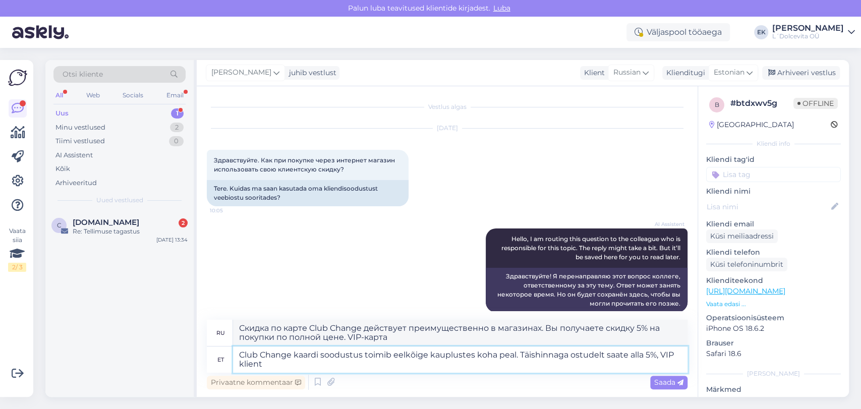
type textarea "Club Change kaardi soodustus toimib eelkõige kauplustes koha peal. Täishinnaga …"
type textarea "Скидка по карте Club Change действует преимущественно в магазинах. Вы получаете…"
type textarea "Club Change kaardi soodustus toimib eelkõige kauplustes koha peal. Täishinnaga …"
type textarea "Скидка по карте Club Change действует преимущественно в магазинах. Вы получаете…"
type textarea "Club Change kaardi soodustus toimib eelkõige kauplustes koha peal. Täishinnaga …"
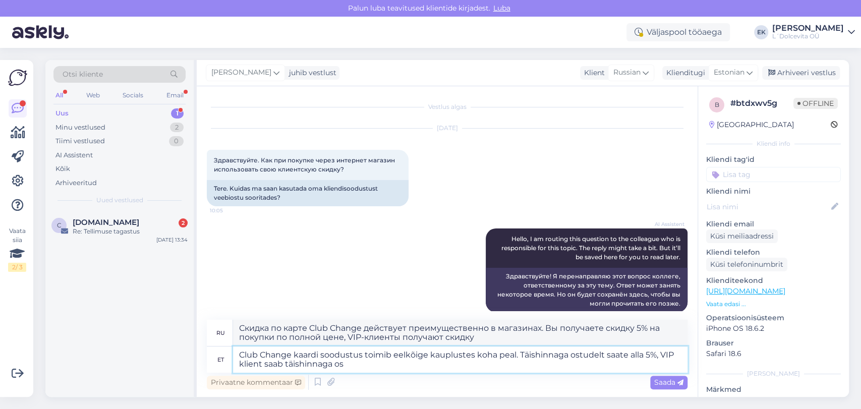
type textarea "Скидка по карте Club Change действует преимущественно в магазинах. Вы получаете…"
type textarea "Club Change kaardi soodustus toimib eelkõige kauplustes koha peal. Täishinnaga …"
type textarea "Скидка по карте Club Change действует преимущественно в магазинах. Вы получаете…"
type textarea "Club Change kaardi soodustus toimib eelkõige kauplustes koha peal. Täishinnaga …"
type textarea "Скидка по карте Club Change действует преимущественно в магазинах. Вы получаете…"
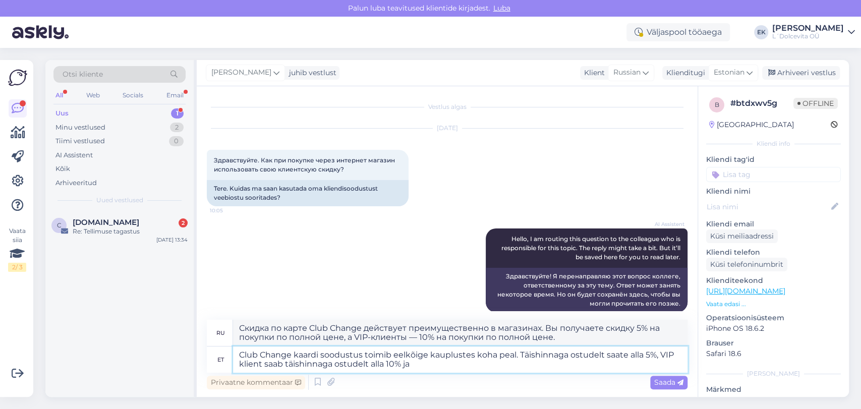
type textarea "Club Change kaardi soodustus toimib eelkõige kauplustes koha peal. Täishinnaga …"
type textarea "Скидка по карте Club Change действует преимущественно в магазинах. Вы получаете…"
type textarea "Club Change kaardi soodustus toimib eelkõige kauplustes koha peal. Täishinnaga …"
type textarea "Скидка по карте Club Change действует преимущественно в магазинах. Вы получаете…"
type textarea "Club Change kaardi soodustus toimib eelkõige kauplustes koha peal. Täishinnaga …"
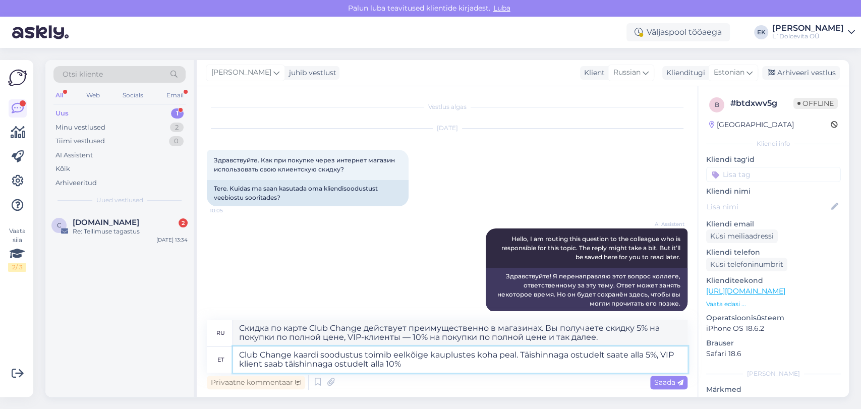
type textarea "Скидка по карте Club Change действует преимущественно в магазинах. Вы получаете…"
type textarea "Club Change kaardi soodustus toimib eelkõige kauplustes koha peal. Täishinnaga …"
type textarea "Скидка по карте Club Change действует преимущественно в магазинах. Вы получаете…"
type textarea "Club Change kaardi soodustus toimib eelkõige kauplustes koha peal. Täishinnaga …"
type textarea "Скидка по карте Club Change действует преимущественно в магазинах. Вы получаете…"
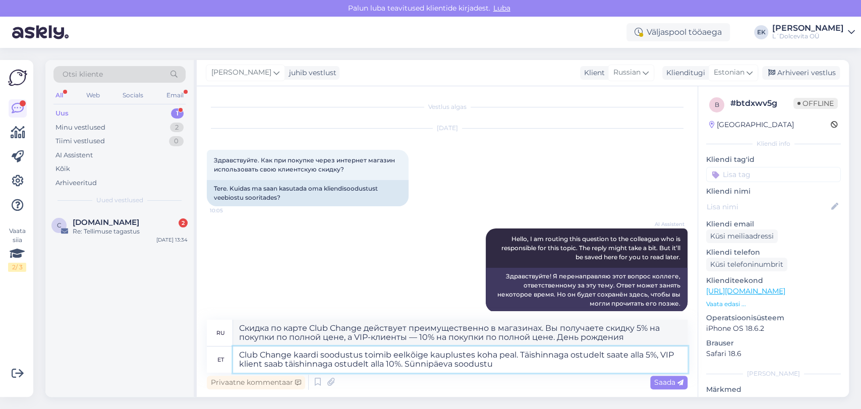
type textarea "Club Change kaardi soodustus toimib eelkõige kauplustes koha peal. Täishinnaga …"
type textarea "Скидка по карте Club Change действует преимущественно в магазинах. Вы получаете…"
type textarea "Club Change kaardi soodustus toimib eelkõige kauplustes koha peal. Täishinnaga …"
type textarea "Скидка по карте Club Change действует преимущественно в магазинах. Вы получаете…"
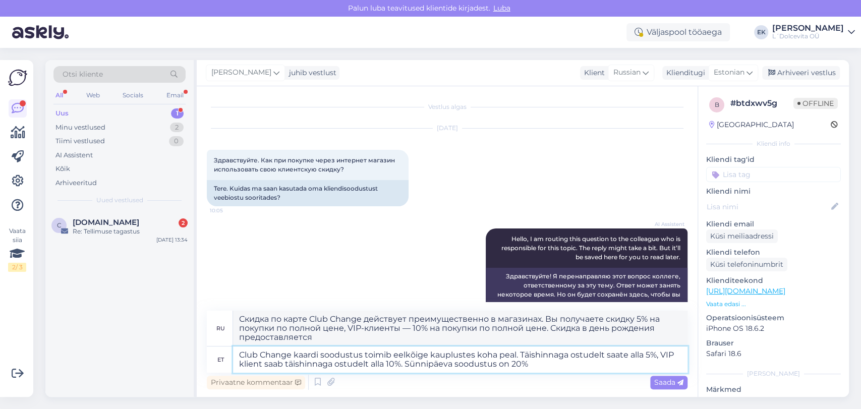
type textarea "Club Change kaardi soodustus toimib eelkõige kauplustes koha peal. Täishinnaga …"
type textarea "Скидка по карте Club Change действует преимущественно в магазинах. Вы получаете…"
type textarea "Club Change kaardi soodustus toimib eelkõige kauplustes koha peal. Täishinnaga …"
type textarea "Скидка по карте Club Change действует преимущественно в магазинах. Скидка по по…"
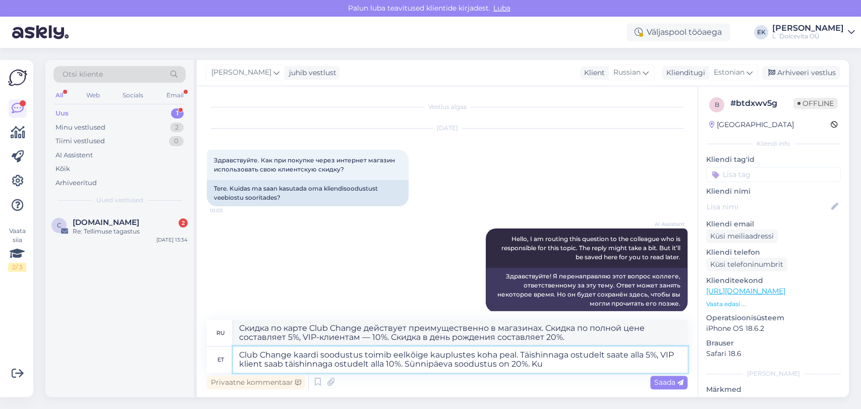
type textarea "Club Change kaardi soodustus toimib eelkõige kauplustes koha peal. Täishinnaga …"
type textarea "Скидка по карте Club Change действует преимущественно в магазинах. Вы получаете…"
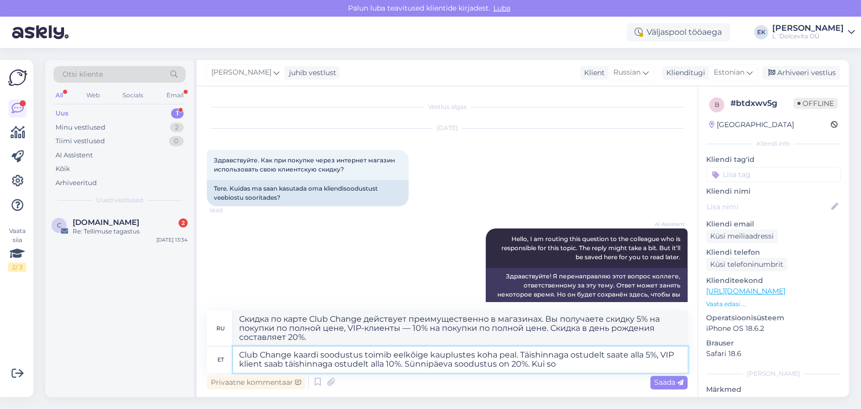
type textarea "Club Change kaardi soodustus toimib eelkõige kauplustes koha peal. Täishinnaga …"
type textarea "Скидка по карте Club Change действует преимущественно в магазинах. Вы получаете…"
type textarea "Club Change kaardi soodustus toimib eelkõige kauplustes koha peal. Täishinnaga …"
type textarea "Скидка по карте Club Change действует преимущественно в магазинах. Вы получаете…"
type textarea "Club Change kaardi soodustus toimib eelkõige kauplustes koha peal. Täishinnaga …"
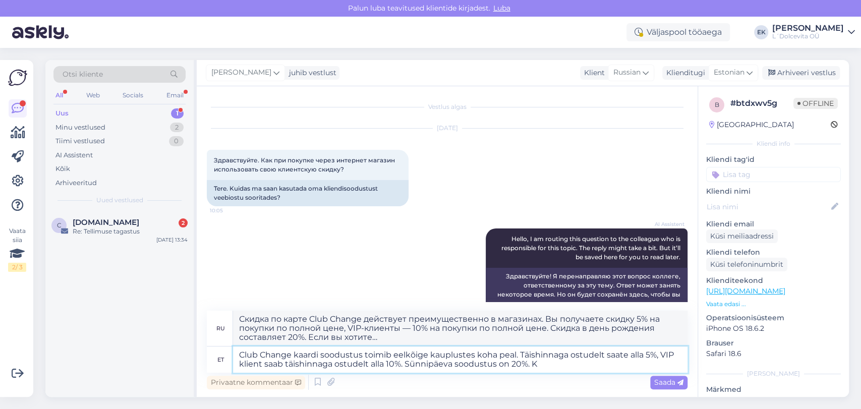
type textarea "Скидка по карте Club Change действует преимущественно в магазинах. Вы получаете…"
type textarea "Club Change kaardi soodustus toimib eelkõige kauplustes koha peal. Täishinnaga …"
type textarea "Скидка по карте Club Change действует преимущественно в магазинах. Скидка по по…"
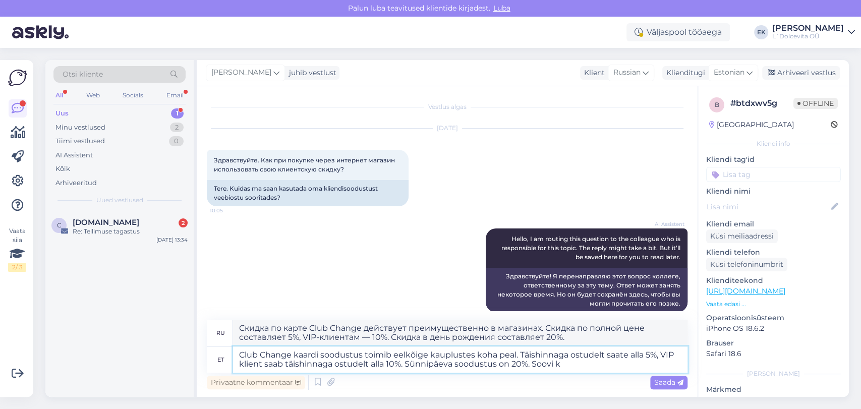
type textarea "Club Change kaardi soodustus toimib eelkõige kauplustes koha peal. Täishinnaga …"
type textarea "Скидка по карте Club Change действует преимущественно в магазинах. Вы получаете…"
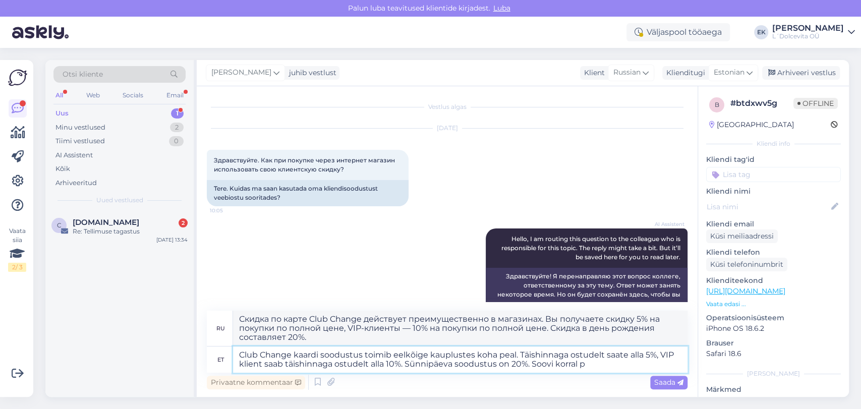
type textarea "Club Change kaardi soodustus toimib eelkõige kauplustes koha peal. Täishinnaga …"
type textarea "Скидка по карте Club Change действует преимущественно в магазинах. Скидка 5% на…"
type textarea "Club Change kaardi soodustus toimib eelkõige kauplustes koha peal. Täishinnaga …"
type textarea "Скидка по карте Club Change действует преимущественно в магазинах. Вы получаете…"
type textarea "Club Change kaardi soodustus toimib eelkõige kauplustes koha peal. Täishinnaga …"
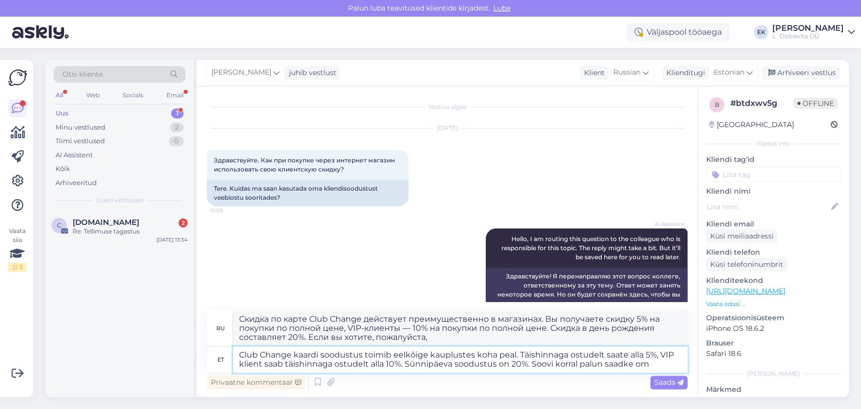
type textarea "Скидка по карте Club Change действует преимущественно в магазинах. Вы получаете…"
type textarea "Club Change kaardi soodustus toimib eelkõige kauplustes koha peal. Täishinnaga …"
type textarea "Скидка по карте Club Change действует преимущественно в магазинах. Вы получаете…"
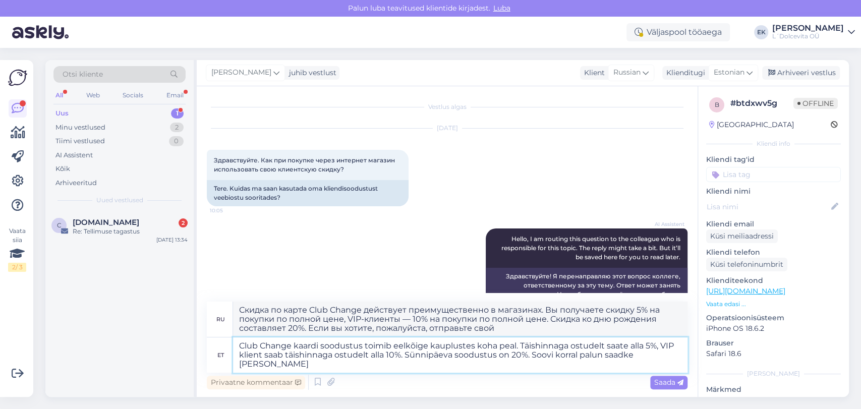
type textarea "Club Change kaardi soodustus toimib eelkõige kauplustes koha peal. Täishinnaga …"
type textarea "Скидка по карте Club Change действует преимущественно в магазинах. Вы получаете…"
type textarea "Club Change kaardi soodustus toimib eelkõige kauplustes koha peal. Täishinnaga …"
type textarea "Скидка по карте Club Change действует преимущественно в магазинах. Вы получаете…"
type textarea "Club Change kaardi soodustus toimib eelkõige kauplustes koha peal. Täishinnaga …"
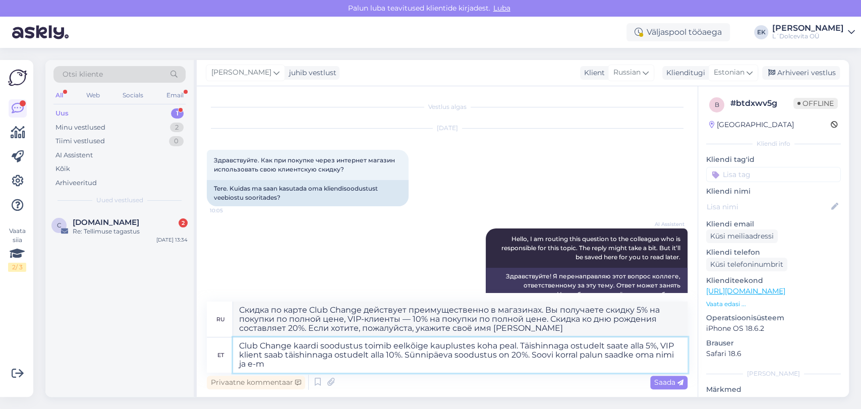
type textarea "Скидка по карте Club Change действует преимущественно в магазинах. Вы получаете…"
type textarea "Club Change kaardi soodustus toimib eelkõige kauplustes koha peal. Täishinnaga …"
type textarea "Скидка по карте Club Change действует преимущественно в магазинах. Вы получаете…"
type textarea "Club Change kaardi soodustus toimib eelkõige kauplustes koha peal. Täishinnaga …"
type textarea "Скидка по карте Club Change действует преимущественно в магазинах. Вы получаете…"
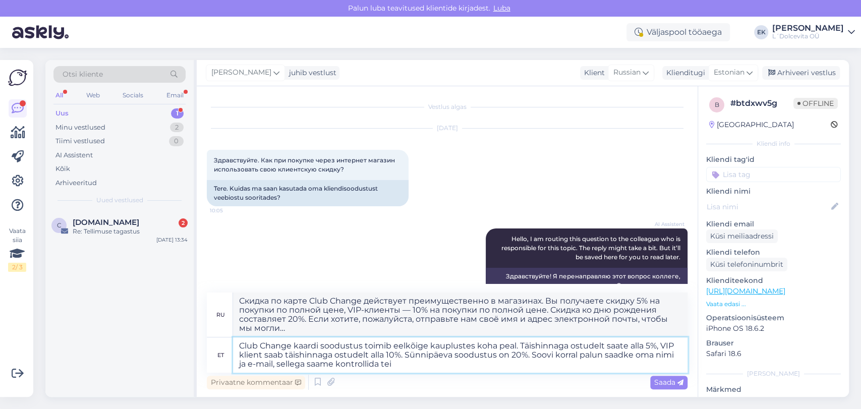
type textarea "Club Change kaardi soodustus toimib eelkõige kauplustes koha peal. Täishinnaga …"
type textarea "Скидка по карте Club Change действует преимущественно в магазинах. Вы получаете…"
type textarea "Club Change kaardi soodustus toimib eelkõige kauplustes koha peal. Täishinnaga …"
type textarea "Скидка по карте Club Change действует преимущественно в магазинах. Вы получаете…"
type textarea "Club Change kaardi soodustus toimib eelkõige kauplustes koha peal. Täishinnaga …"
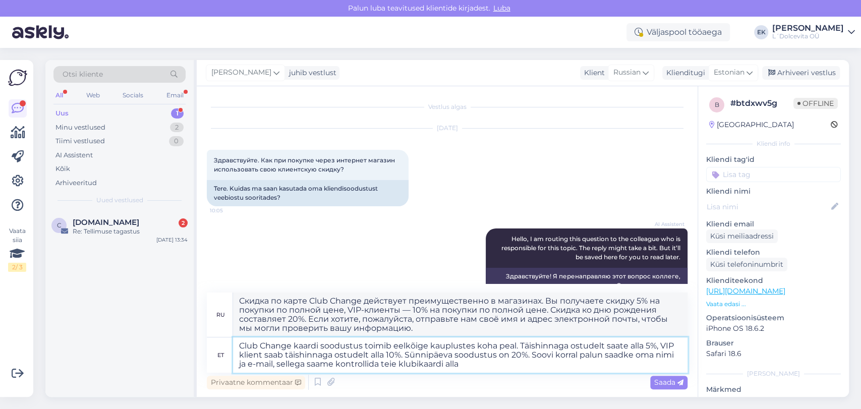
type textarea "Скидка по карте Club Change действует преимущественно в магазинах. Вы получаете…"
type textarea "Club Change kaardi soodustus toimib eelkõige kauplustes koha peal. Täishinnaga …"
type textarea "Скидка по карте Club Change действует преимущественно в магазинах. Вы получаете…"
type textarea "Club Change kaardi soodustus toimib eelkõige kauplustes koha peal. Täishinnaga …"
type textarea "Скидка по карте Club Change действует преимущественно в магазинах. Вы получаете…"
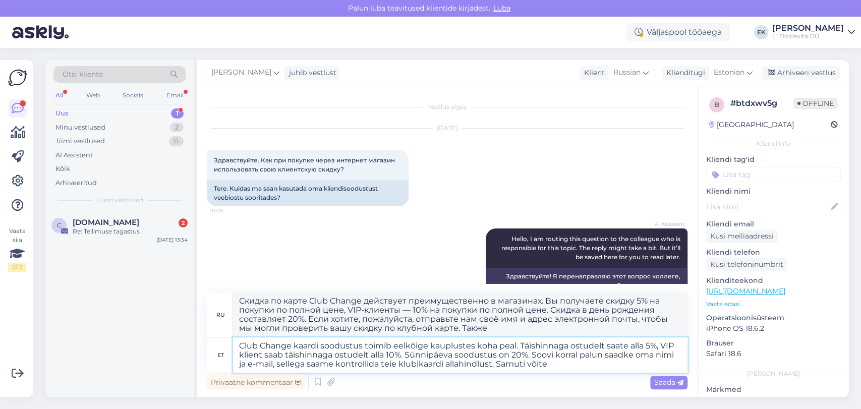
type textarea "Club Change kaardi soodustus toimib eelkõige kauplustes koha peal. Täishinnaga …"
type textarea "Скидка по карте Club Change действует преимущественно в магазинах. Вы получаете…"
type textarea "Club Change kaardi soodustus toimib eelkõige kauplustes koha peal. Täishinnaga …"
type textarea "Скидка по карте Club Change действует преимущественно в магазинах. Вы получаете…"
type textarea "Club Change kaardi soodustus toimib eelkõige kauplustes koha peal. Täishinnaga …"
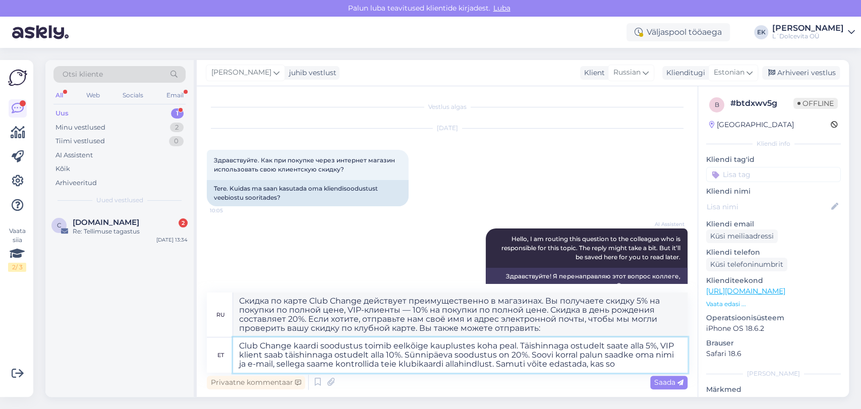
type textarea "Скидка по карте Club Change действует преимущественно в магазинах. Вы получаете…"
type textarea "Club Change kaardi soodustus toimib eelkõige kauplustes koha peal. Täishinnaga …"
type textarea "Скидка по карте Club Change действует преимущественно в магазинах. Вы получаете…"
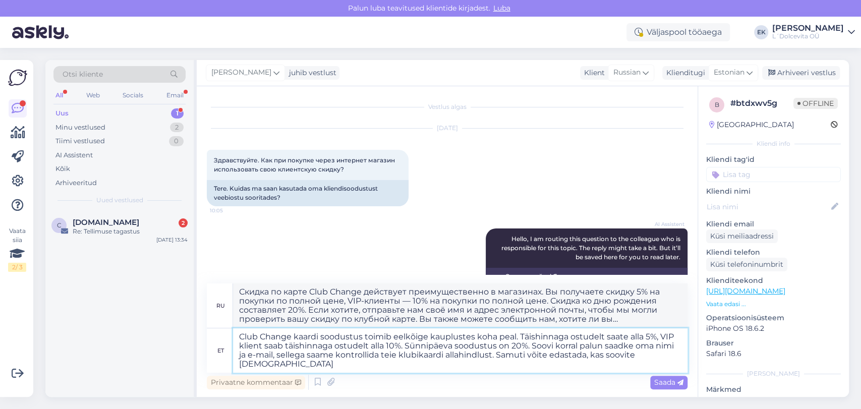
type textarea "Club Change kaardi soodustus toimib eelkõige kauplustes koha peal. Täishinnaga …"
type textarea "Скидка по карте Club Change действует преимущественно в магазинах. Вы получаете…"
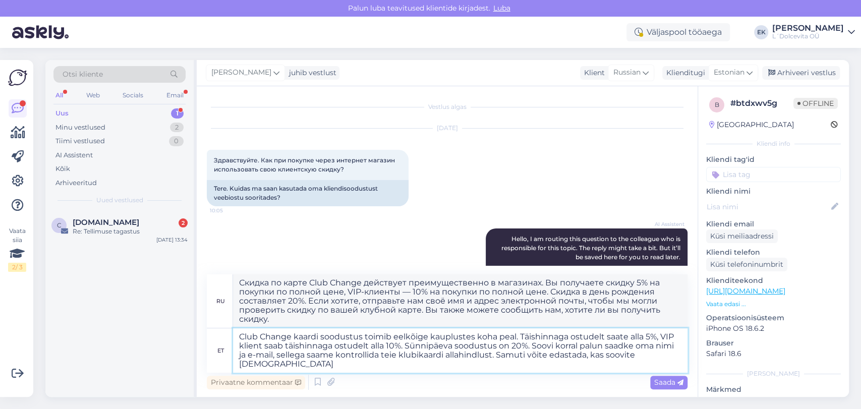
type textarea "Club Change kaardi soodustus toimib eelkõige kauplustes koha peal. Täishinnaga …"
type textarea "Скидка по карте Club Change действует преимущественно в магазинах. Вы получаете…"
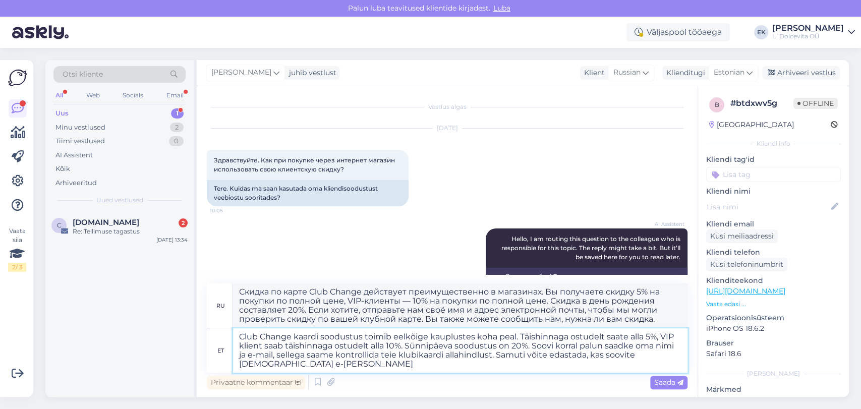
type textarea "Club Change kaardi soodustus toimib eelkõige kauplustes koha peal. Täishinnaga …"
type textarea "Скидка по карте Club Change действует преимущественно в магазинах. Скидка 5% на…"
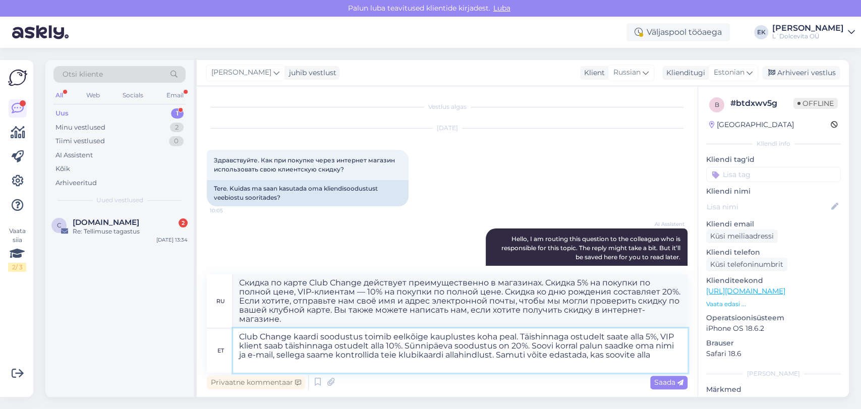
type textarea "Club Change kaardi soodustus toimib eelkõige kauplustes koha peal. Täishinnaga …"
type textarea "Скидка по карте Club Change действует преимущественно в магазинах. Вы получаете…"
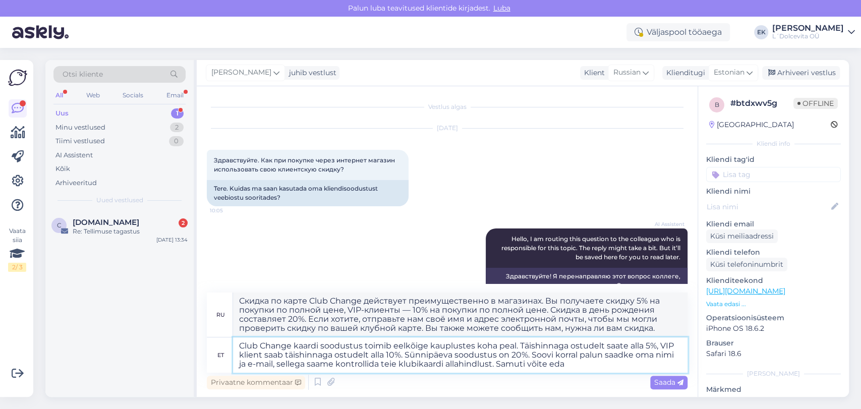
type textarea "Club Change kaardi soodustus toimib eelkõige kauplustes koha peal. Täishinnaga …"
type textarea "Скидка по карте Club Change действует преимущественно в магазинах. Вы получаете…"
type textarea "Club Change kaardi soodustus toimib eelkõige kauplustes koha peal. Täishinnaga …"
type textarea "Скидка по карте Club Change действует преимущественно в магазинах. Вы получаете…"
type textarea "Club Change kaardi soodustus toimib eelkõige kauplustes koha peal. Täishinnaga …"
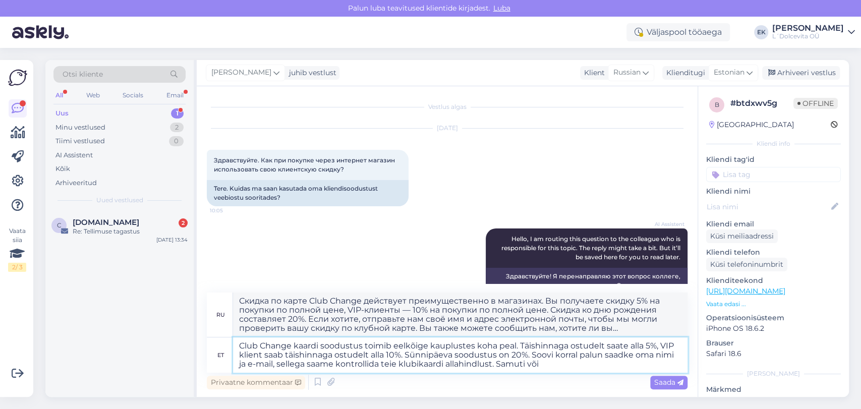
type textarea "Скидка по карте Club Change действует преимущественно в магазинах. Вы получаете…"
type textarea "Club Change kaardi soodustus toimib eelkõige kauplustes koha peal. Täishinnaga …"
type textarea "Скидка по карте Club Change действует преимущественно в магазинах. Вы получаете…"
type textarea "Club Change kaardi soodustus toimib eelkõige kauplustes koha peal. Täishinnaga …"
type textarea "Скидка по карте Club Change действует преимущественно в магазинах. Вы получаете…"
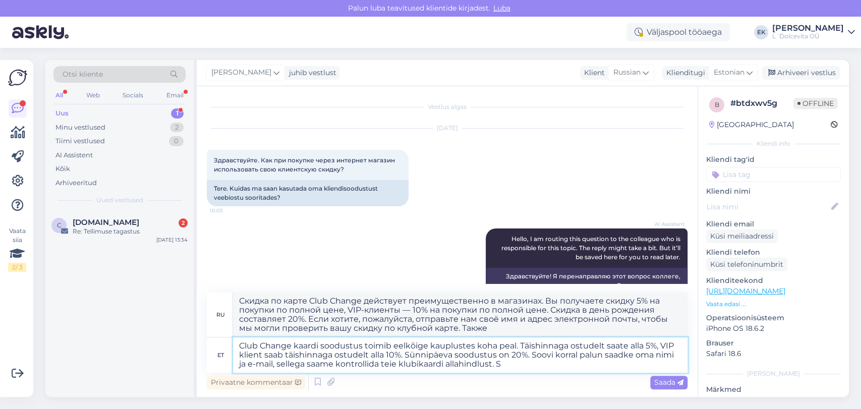
type textarea "Club Change kaardi soodustus toimib eelkõige kauplustes koha peal. Täishinnaga …"
type textarea "Скидка по карте Club Change действует преимущественно в магазинах. Вы получаете…"
type textarea "Club Change kaardi soodustus toimib eelkõige kauplustes koha peal. Täishinnaga …"
type textarea "Скидка по карте Club Change действует преимущественно в магазинах. Вы получаете…"
type textarea "Club Change kaardi soodustus toimib eelkõige kauplustes koha peal. Täishinnaga …"
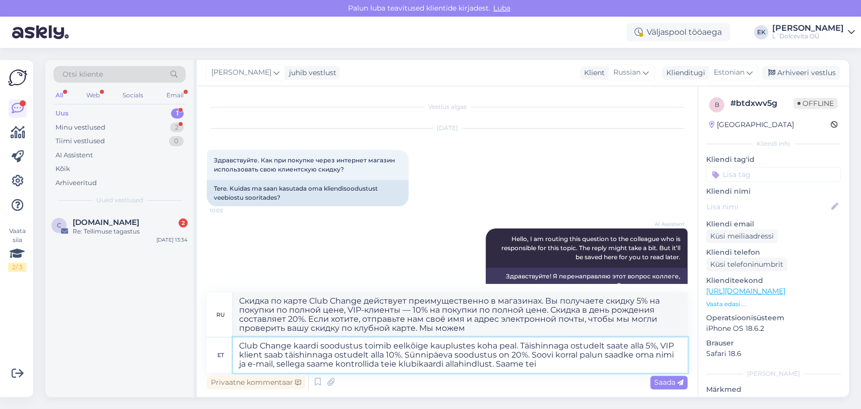
type textarea "Скидка по карте Club Change действует преимущественно в магазинах. Вы получаете…"
type textarea "Club Change kaardi soodustus toimib eelkõige kauplustes koha peal. Täishinnaga …"
type textarea "Скидка по карте Club Change действует преимущественно в магазинах. Вы получаете…"
type textarea "Club Change kaardi soodustus toimib eelkõige kauplustes koha peal. Täishinnaga …"
type textarea "Скидка по карте Club Change действует преимущественно в магазинах. Вы получаете…"
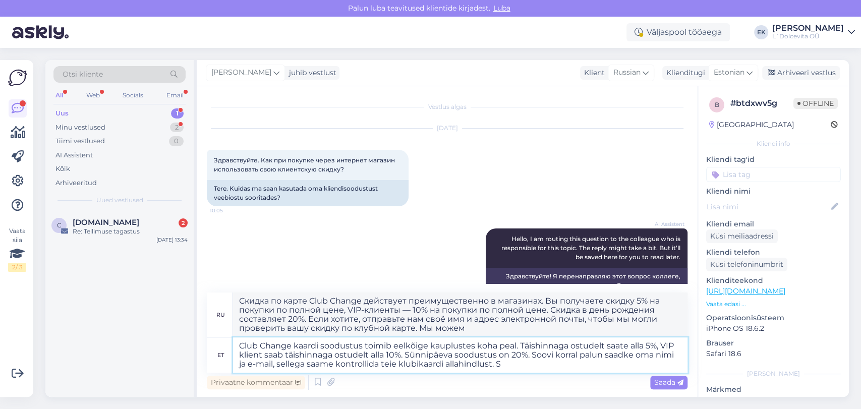
type textarea "Club Change kaardi soodustus toimib eelkõige kauplustes koha peal. Täishinnaga …"
type textarea "Скидка по карте Club Change действует преимущественно в магазинах. Вы получаете…"
click at [670, 381] on span "Saada" at bounding box center [668, 382] width 29 height 9
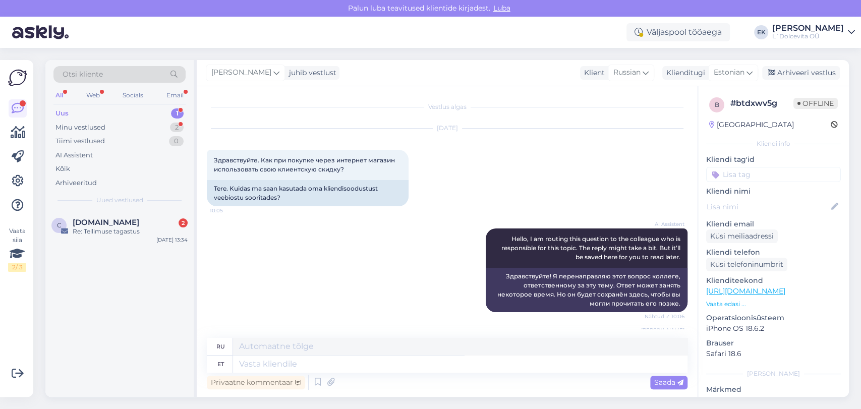
scroll to position [146, 0]
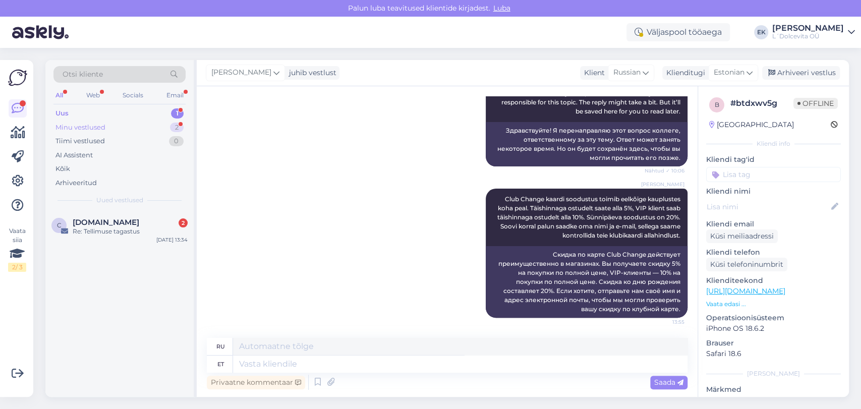
click at [92, 126] on div "Minu vestlused" at bounding box center [80, 128] width 50 height 10
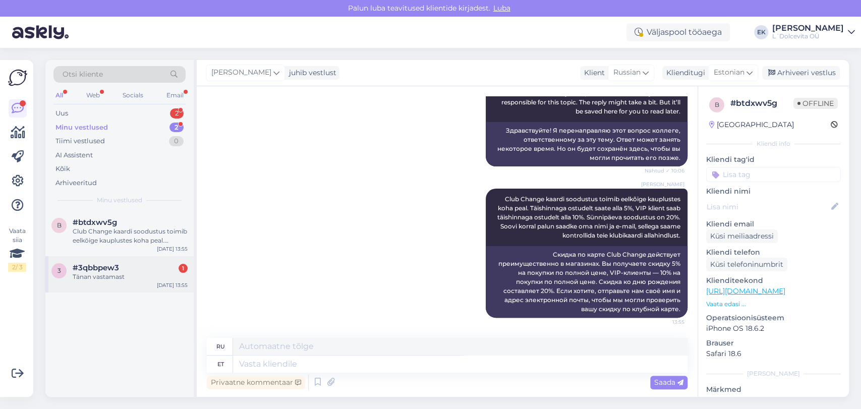
click at [107, 268] on span "#3qbbpew3" at bounding box center [96, 267] width 46 height 9
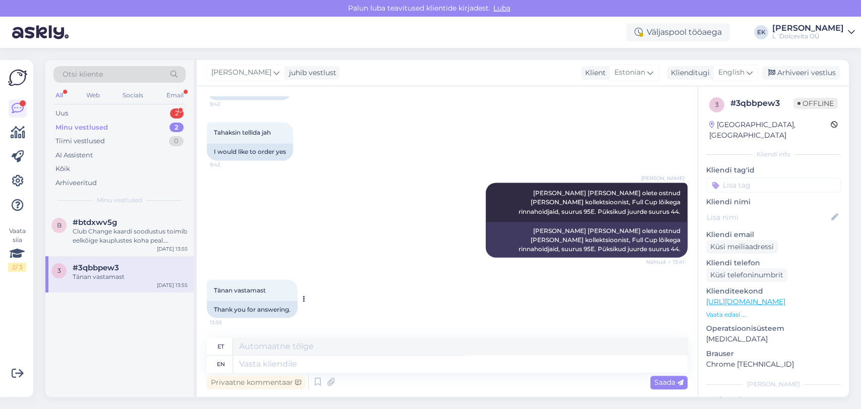
click at [303, 301] on icon at bounding box center [304, 299] width 3 height 6
click at [792, 73] on div "Arhiveeri vestlus" at bounding box center [801, 73] width 78 height 14
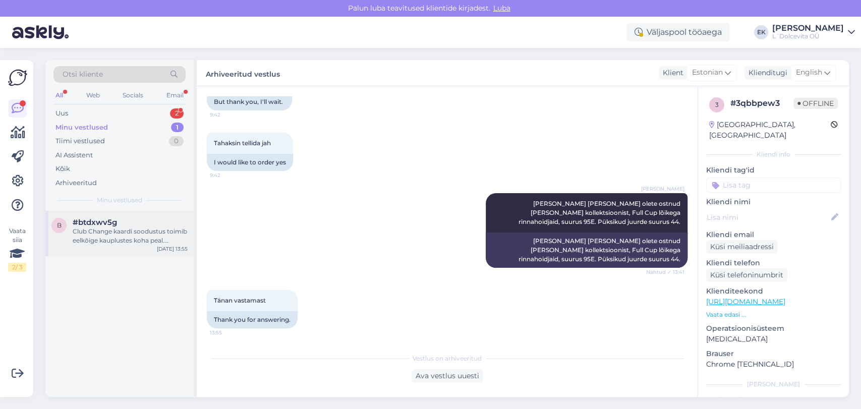
click at [118, 231] on div "Club Change kaardi soodustus toimib eelkõige kauplustes koha peal. Täishinnaga …" at bounding box center [130, 236] width 115 height 18
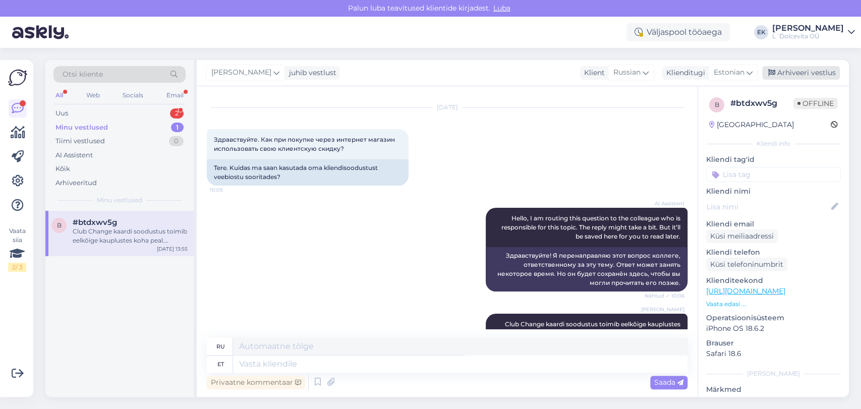
scroll to position [0, 0]
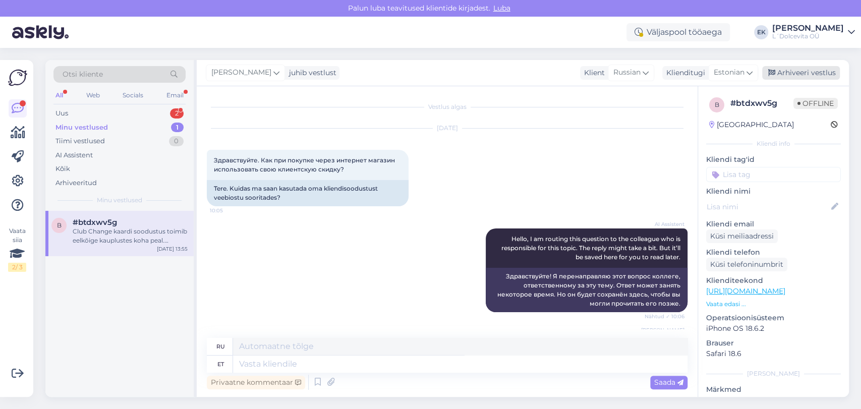
click at [792, 70] on div "Arhiveeri vestlus" at bounding box center [801, 73] width 78 height 14
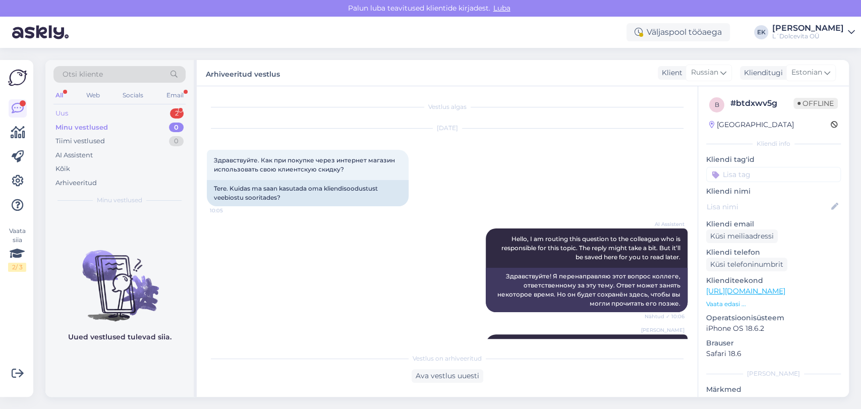
click at [81, 113] on div "Uus 2" at bounding box center [119, 113] width 132 height 14
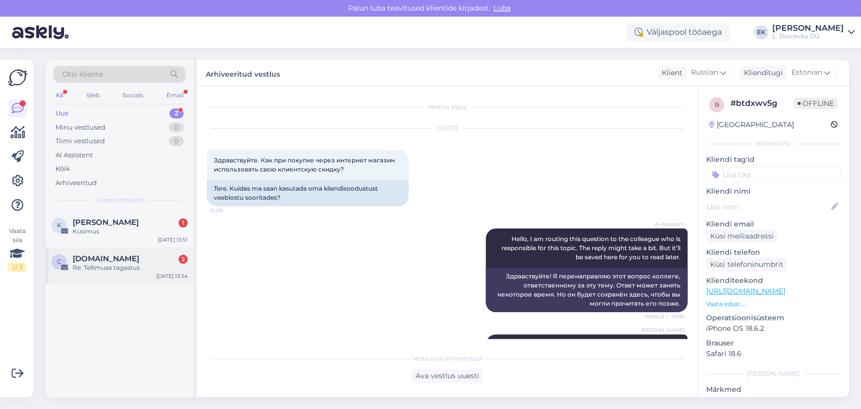
click at [105, 264] on div "Re: Tellimuse tagastus" at bounding box center [130, 267] width 115 height 9
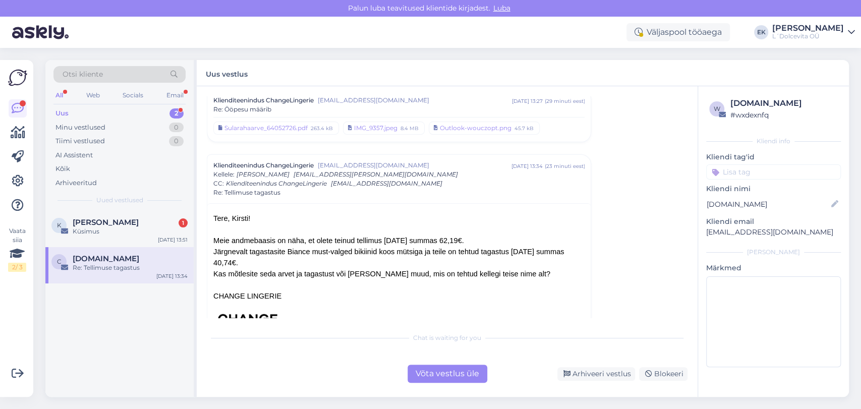
scroll to position [840, 0]
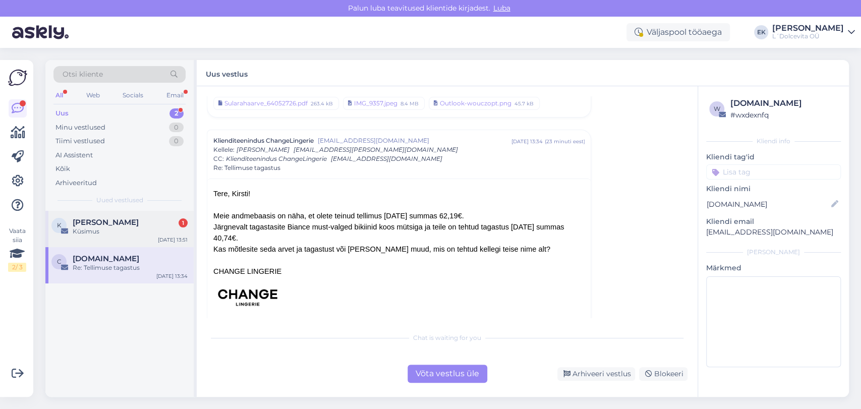
click at [121, 225] on span "[PERSON_NAME]" at bounding box center [106, 222] width 66 height 9
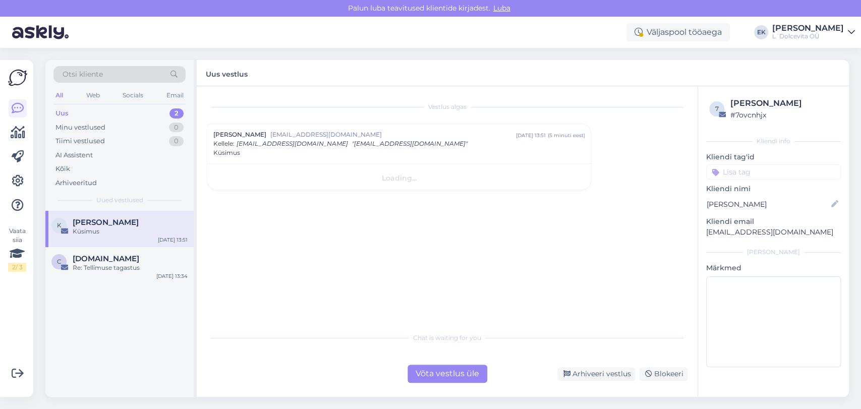
scroll to position [0, 0]
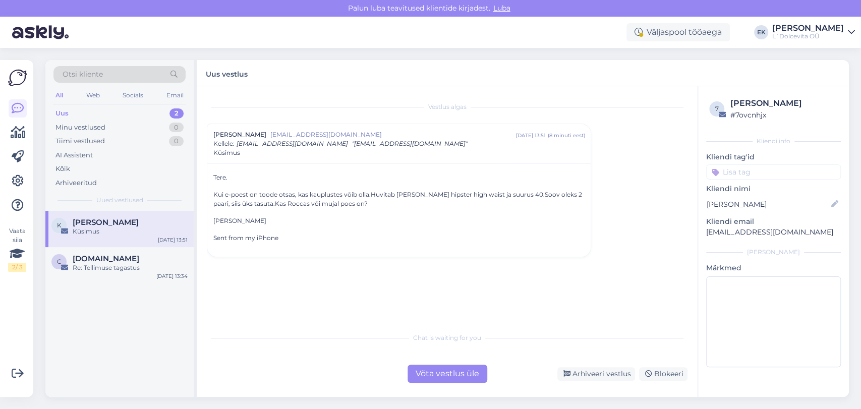
click at [442, 378] on div "Võta vestlus üle" at bounding box center [448, 374] width 80 height 18
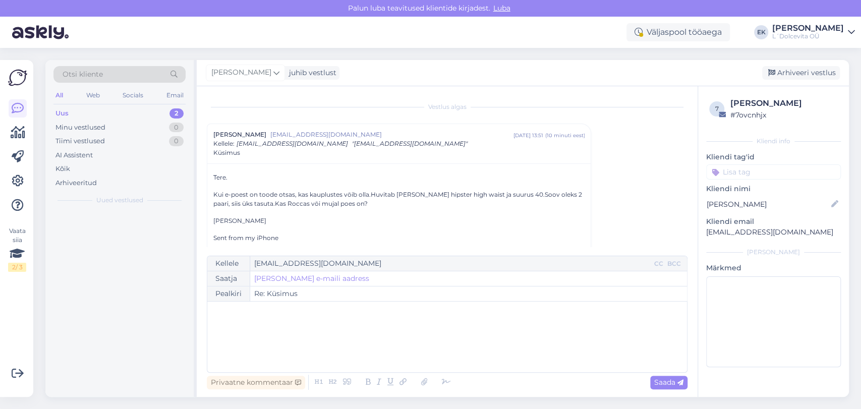
scroll to position [16, 0]
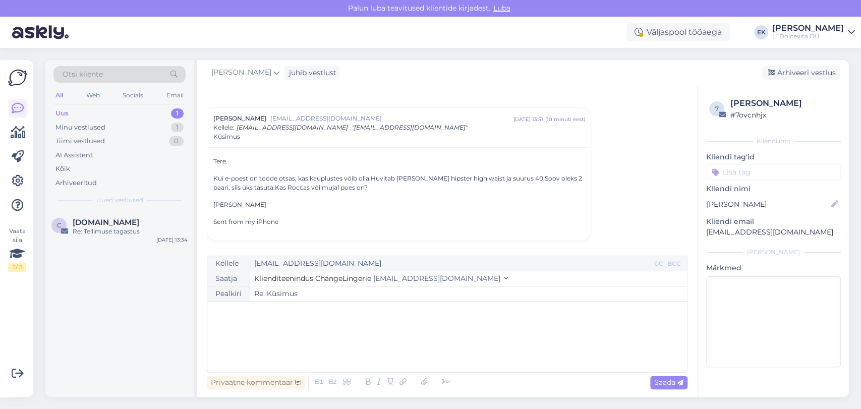
click at [258, 316] on p "﻿" at bounding box center [447, 312] width 470 height 11
drag, startPoint x: 801, startPoint y: 88, endPoint x: 801, endPoint y: 78, distance: 10.1
click at [800, 85] on div "[PERSON_NAME] juhib vestlust [GEOGRAPHIC_DATA] vestlus" at bounding box center [523, 73] width 652 height 26
click at [801, 71] on div "Arhiveeri vestlus" at bounding box center [801, 73] width 78 height 14
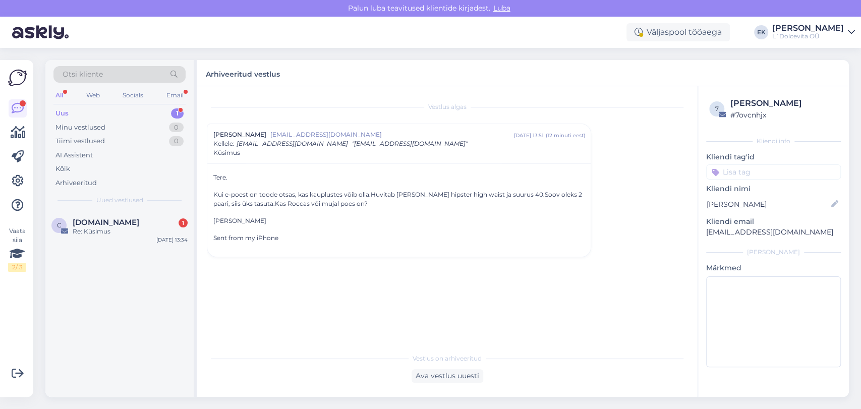
click at [63, 114] on div "Uus" at bounding box center [61, 113] width 13 height 10
click at [116, 231] on div "Re: Küsimus" at bounding box center [130, 231] width 115 height 9
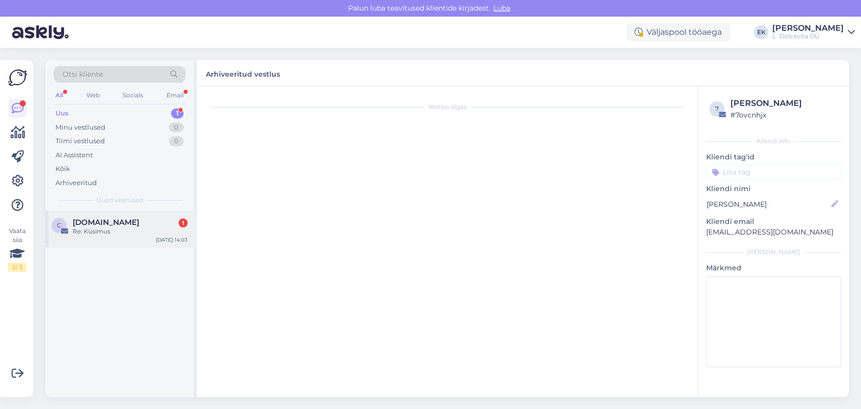
scroll to position [819, 0]
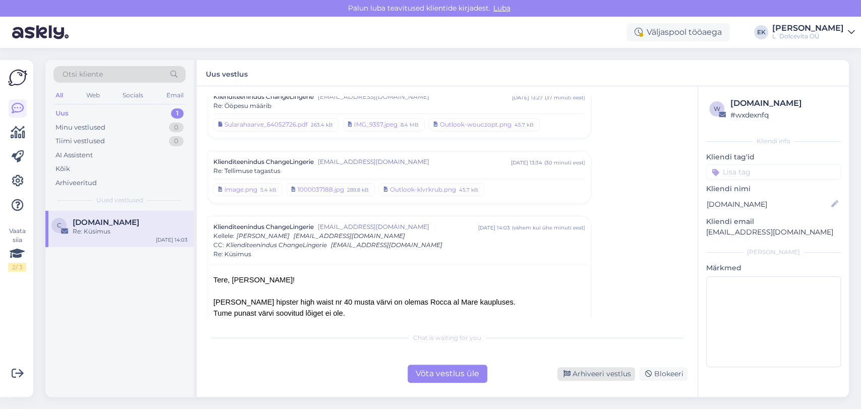
click at [626, 374] on div "Arhiveeri vestlus" at bounding box center [596, 374] width 78 height 14
